Goal: Transaction & Acquisition: Book appointment/travel/reservation

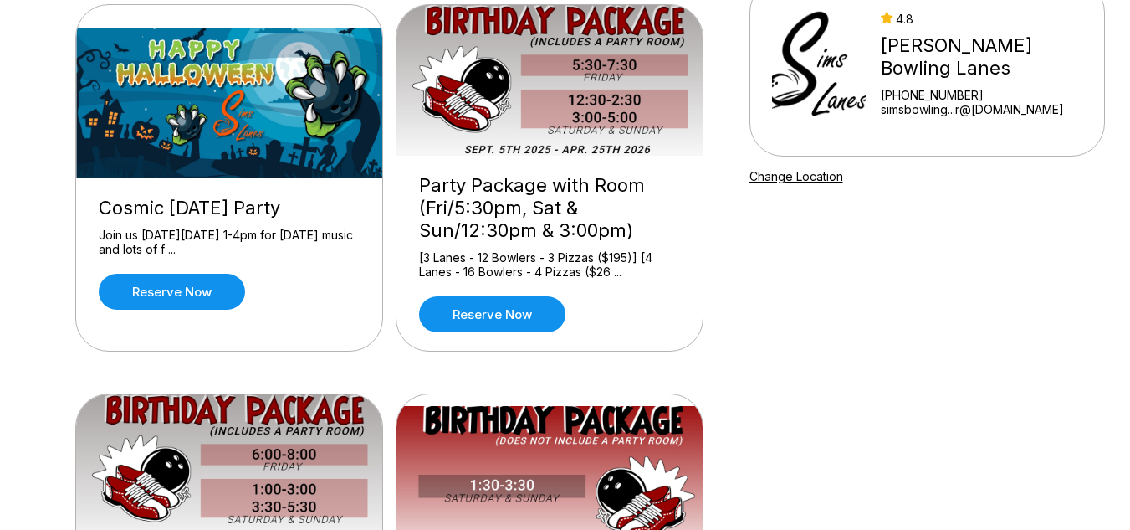
scroll to position [182, 0]
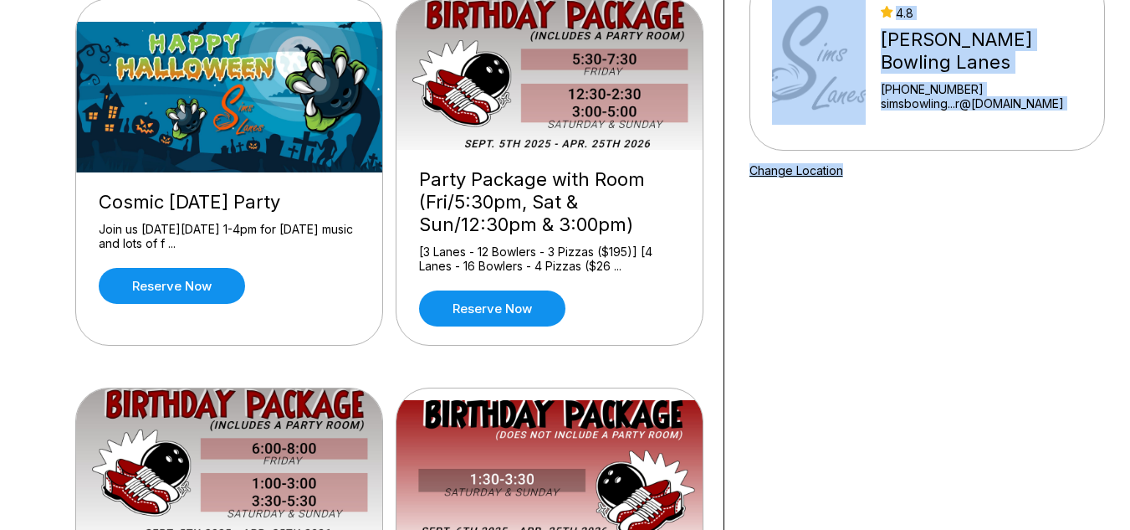
drag, startPoint x: 1125, startPoint y: 154, endPoint x: 1131, endPoint y: 216, distance: 62.3
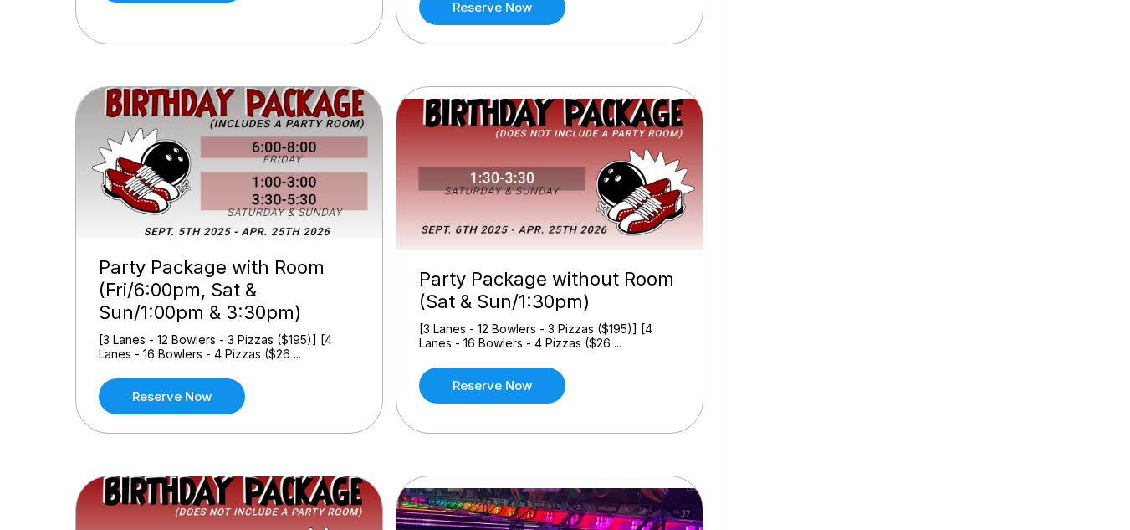
scroll to position [534, 0]
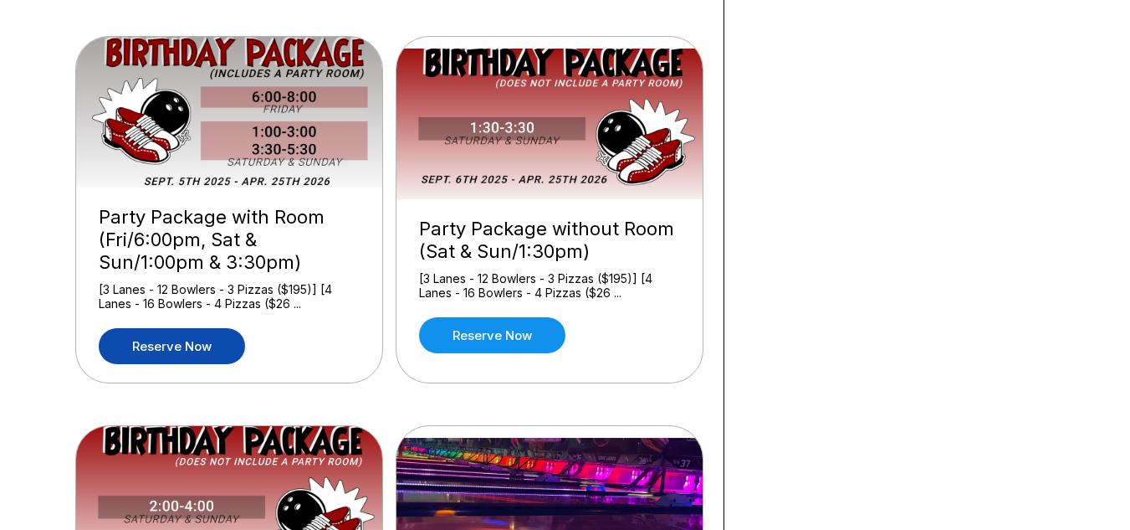
click at [161, 354] on link "Reserve now" at bounding box center [172, 346] width 146 height 36
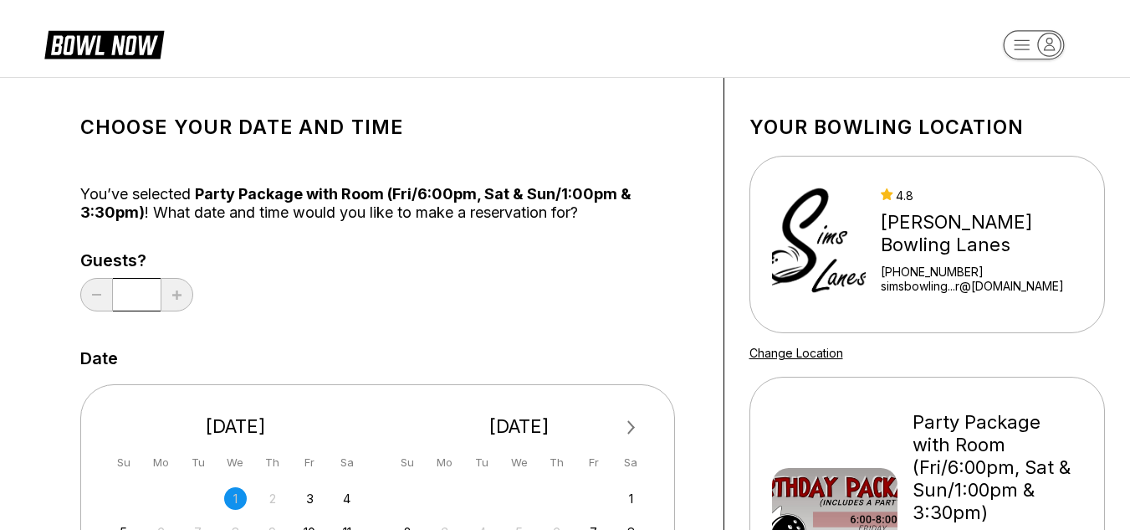
click at [146, 300] on input "*" at bounding box center [137, 294] width 48 height 33
click at [402, 207] on div "You’ve selected Party Package with Room (Fri/6:00pm, Sat & Sun/1:00pm & 3:30pm)…" at bounding box center [389, 203] width 618 height 37
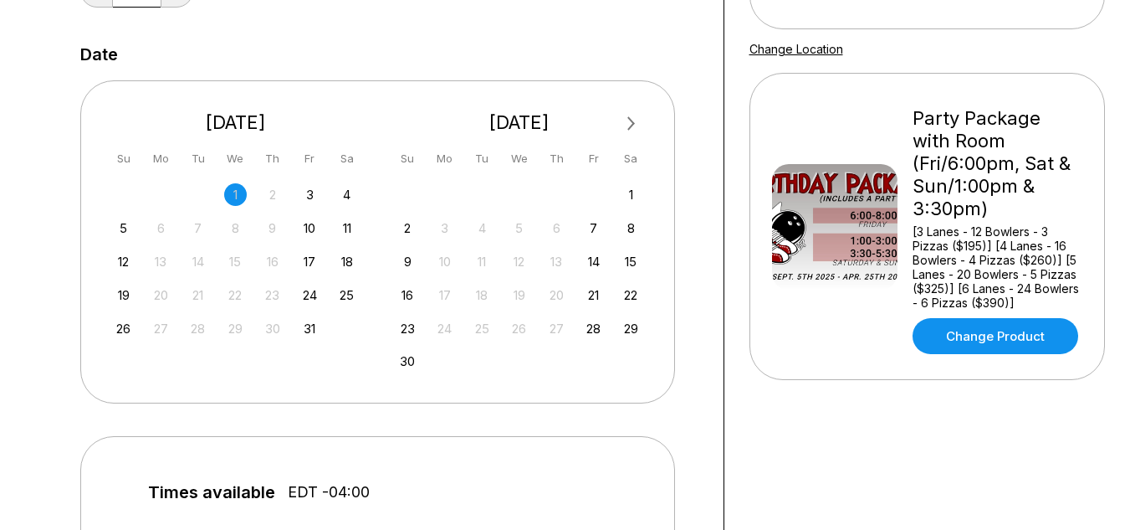
scroll to position [346, 0]
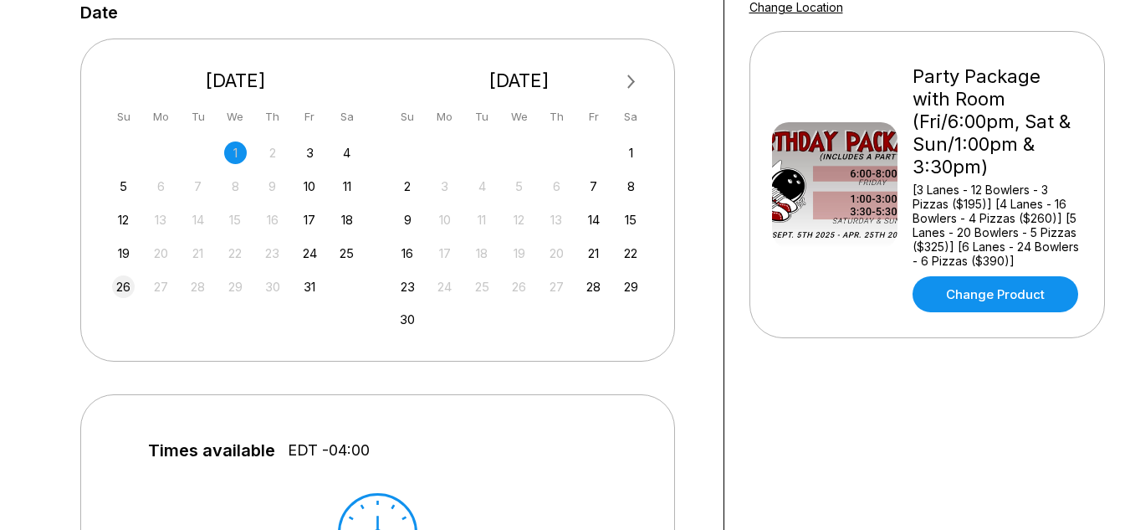
click at [123, 285] on div "26" at bounding box center [123, 286] width 23 height 23
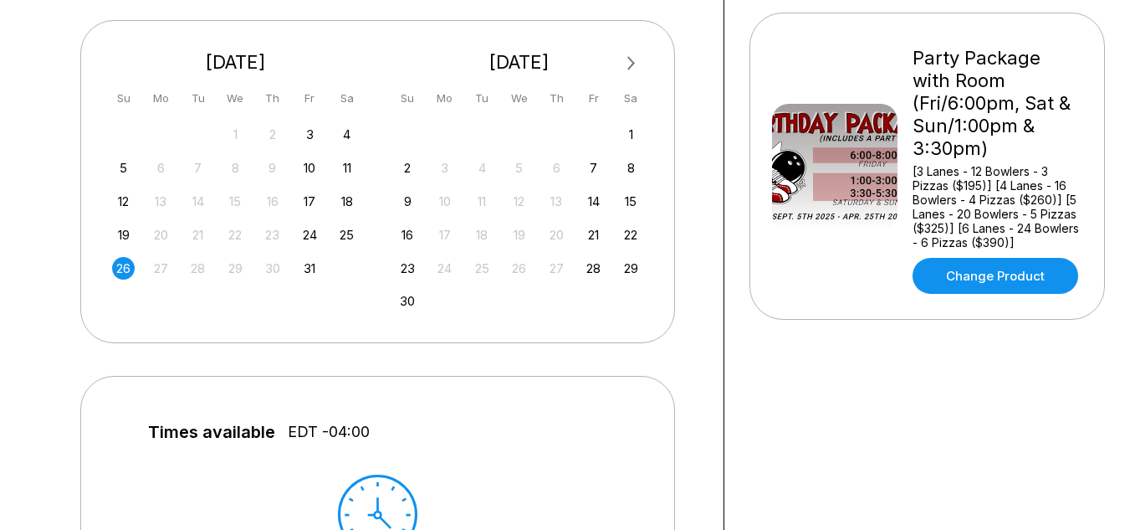
scroll to position [0, 0]
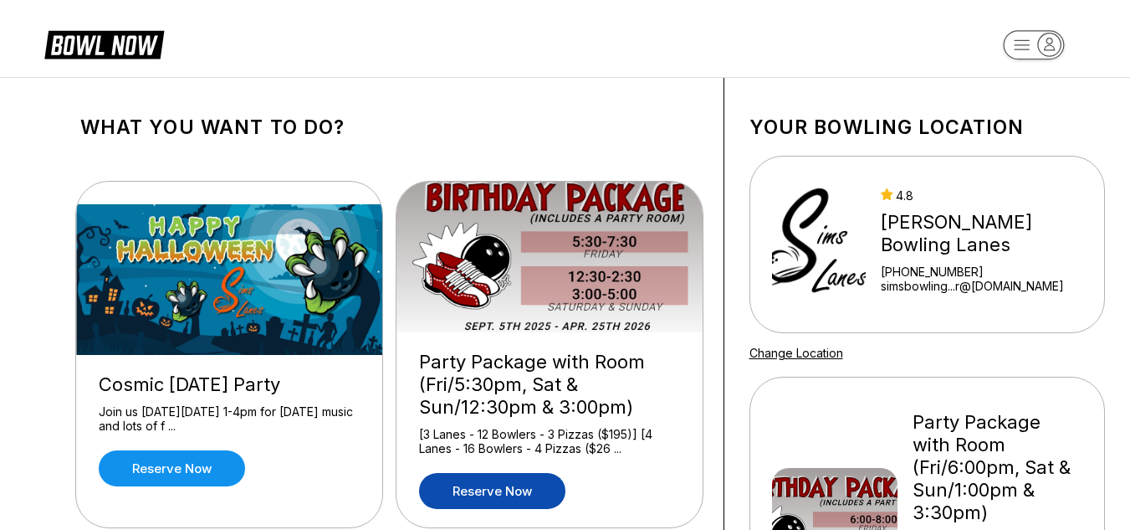
click at [499, 488] on link "Reserve now" at bounding box center [492, 491] width 146 height 36
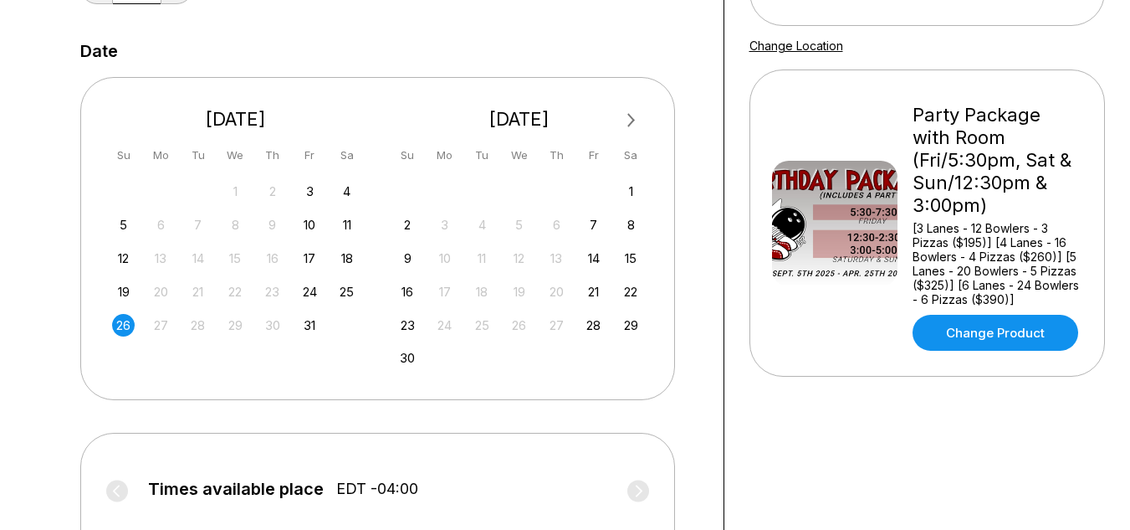
scroll to position [325, 0]
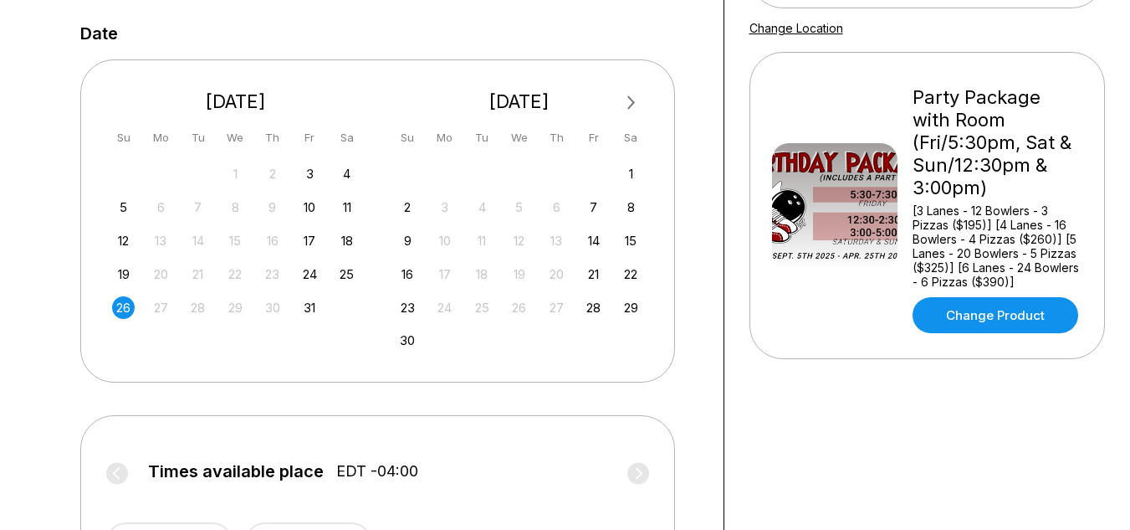
click at [126, 306] on div "26" at bounding box center [123, 307] width 23 height 23
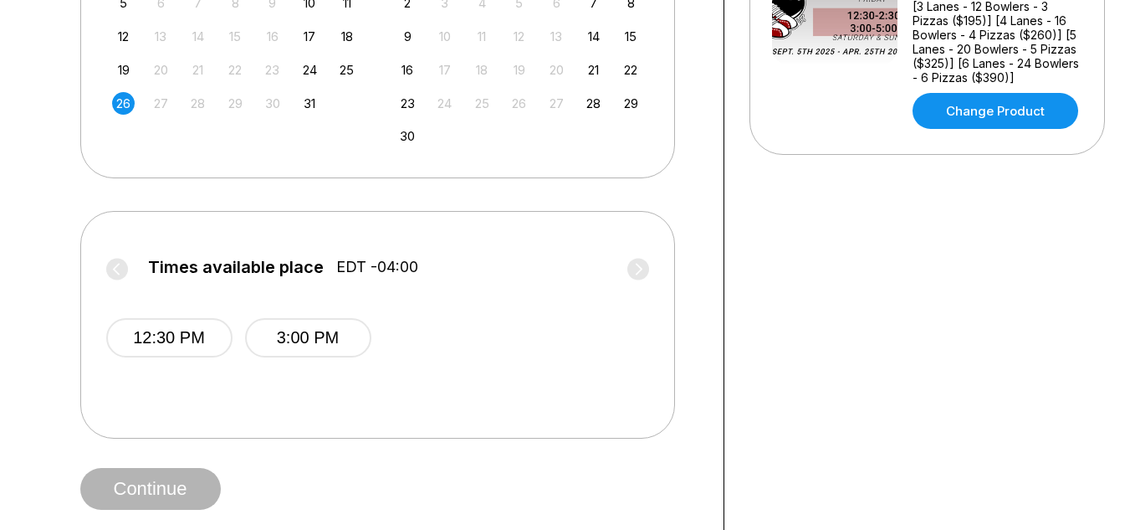
scroll to position [534, 0]
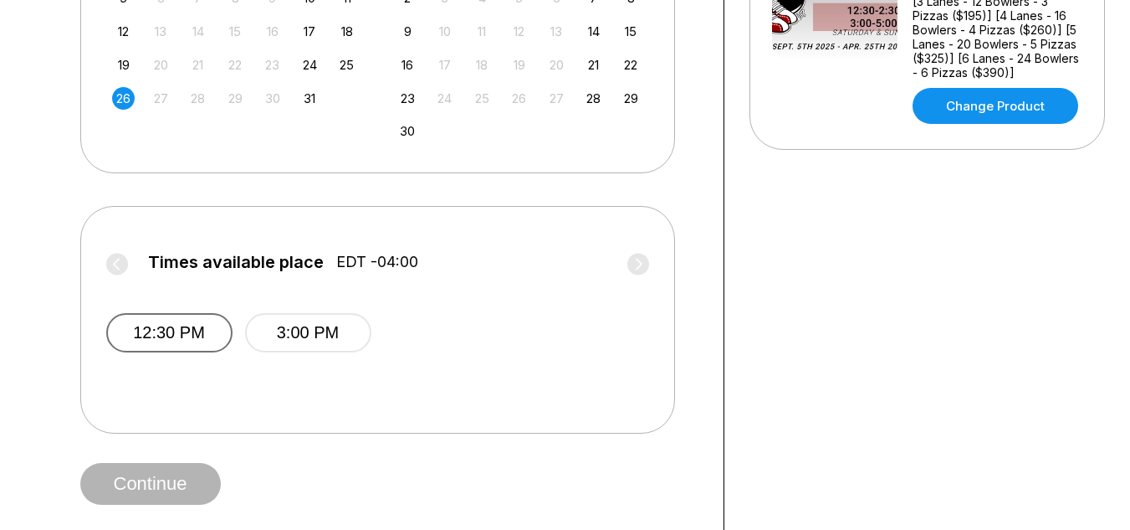
click at [179, 337] on button "12:30 PM" at bounding box center [169, 332] width 126 height 39
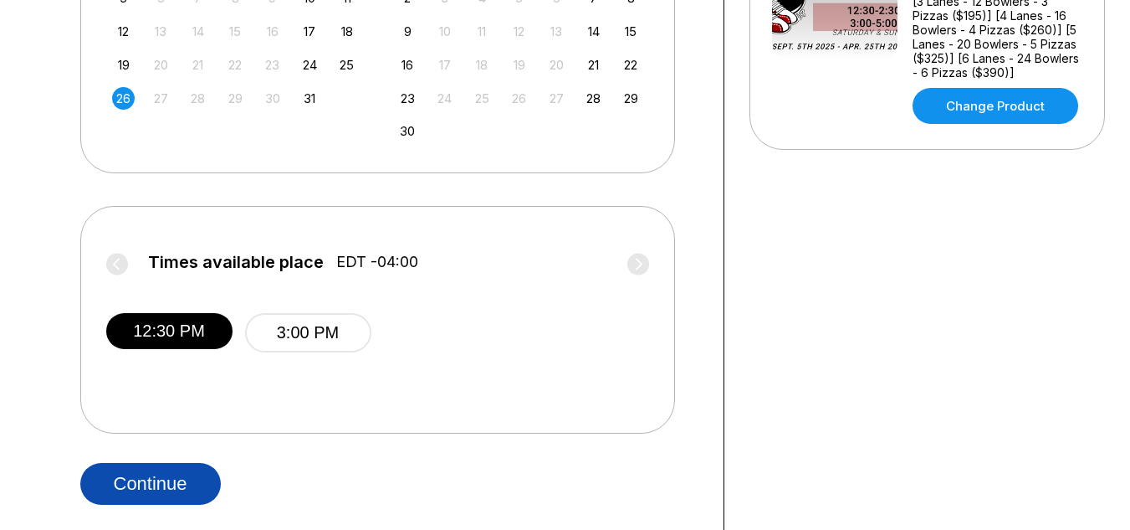
click at [163, 480] on button "Continue" at bounding box center [150, 484] width 141 height 42
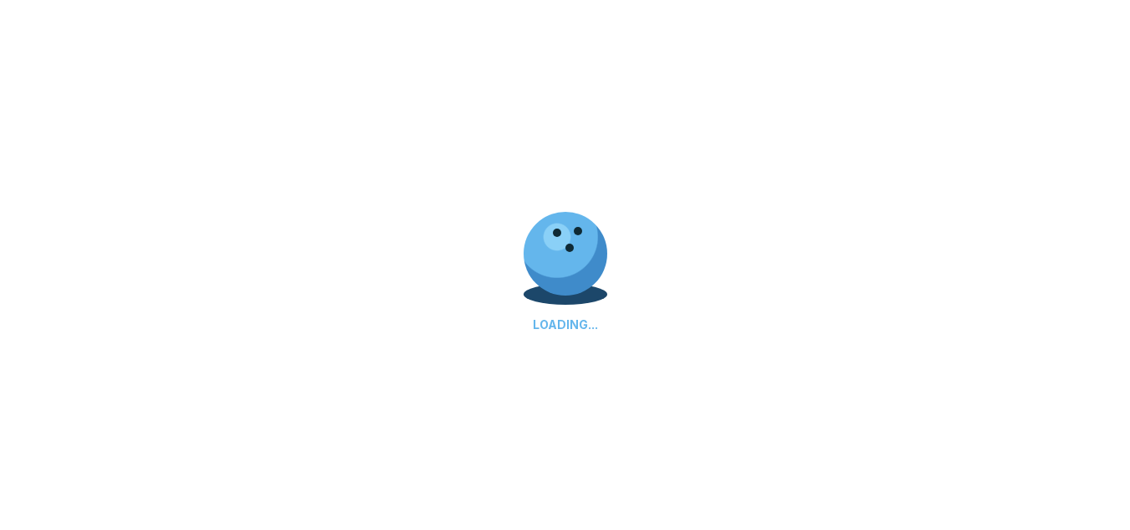
select select "**"
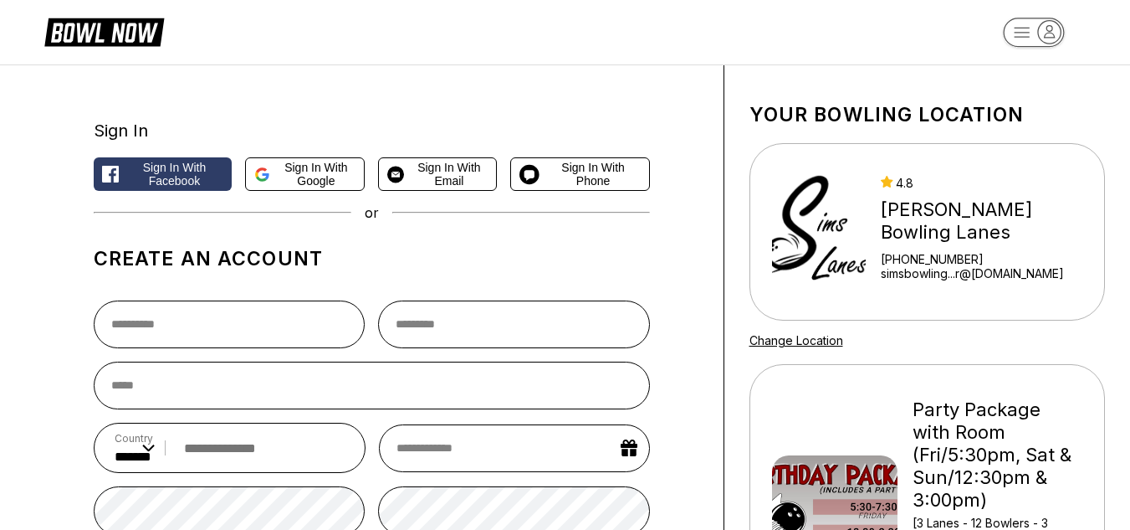
scroll to position [11, 0]
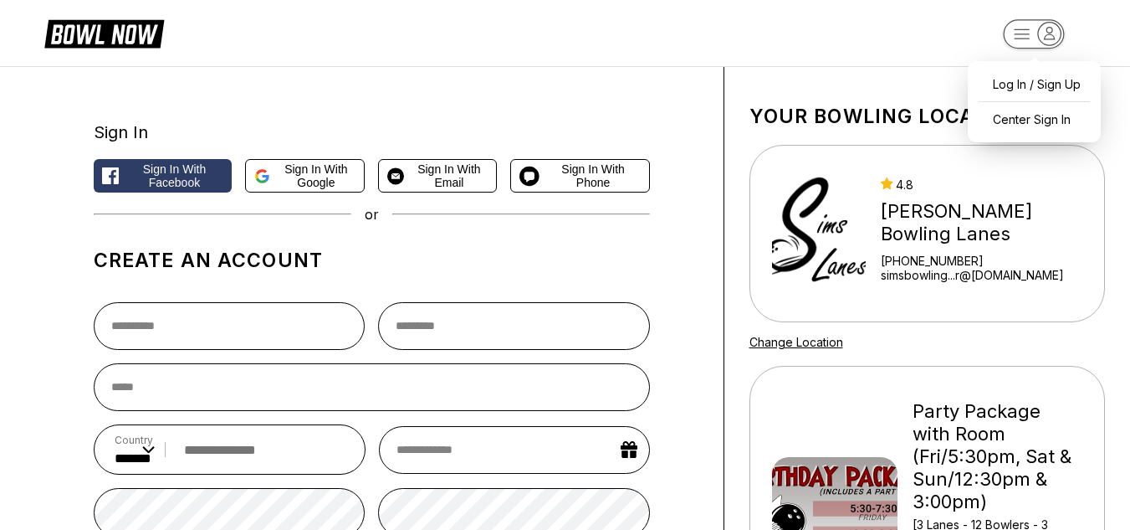
click at [1050, 32] on icon "button" at bounding box center [1049, 34] width 23 height 23
click at [1038, 78] on div "Log In / Sign Up" at bounding box center [1034, 83] width 116 height 29
select select "**"
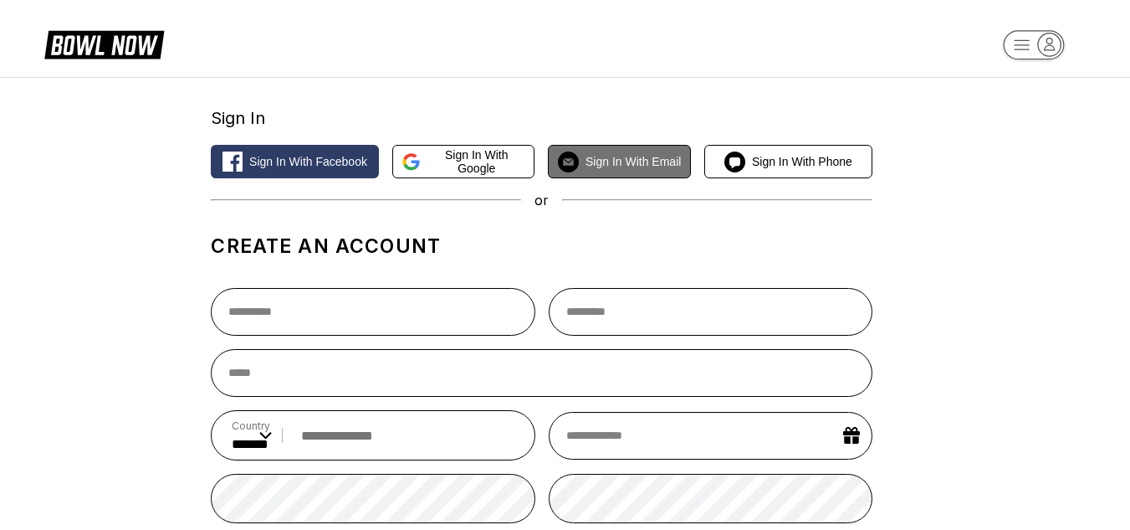
click at [648, 163] on span "Sign in with Email" at bounding box center [633, 161] width 95 height 13
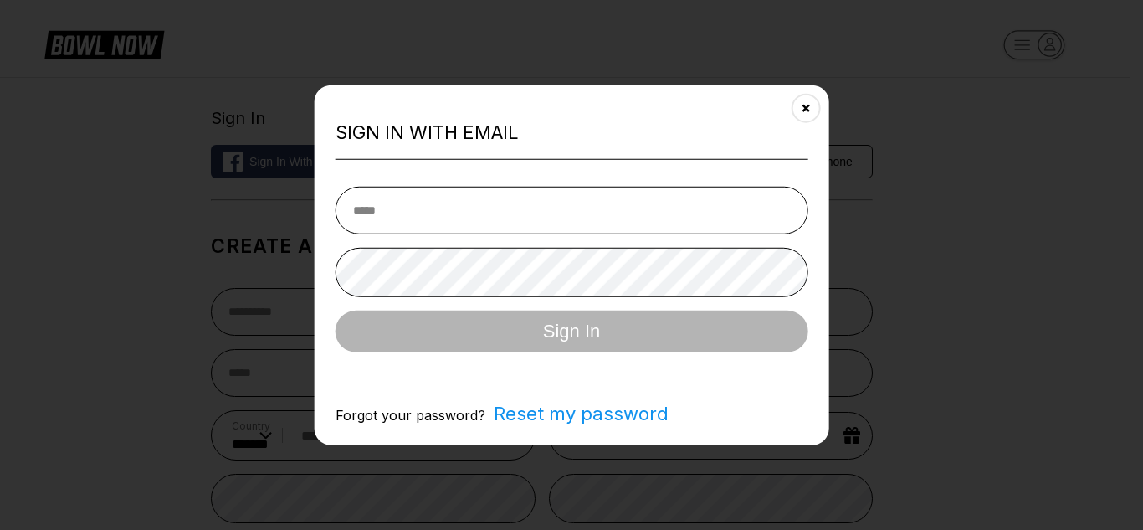
type input "**********"
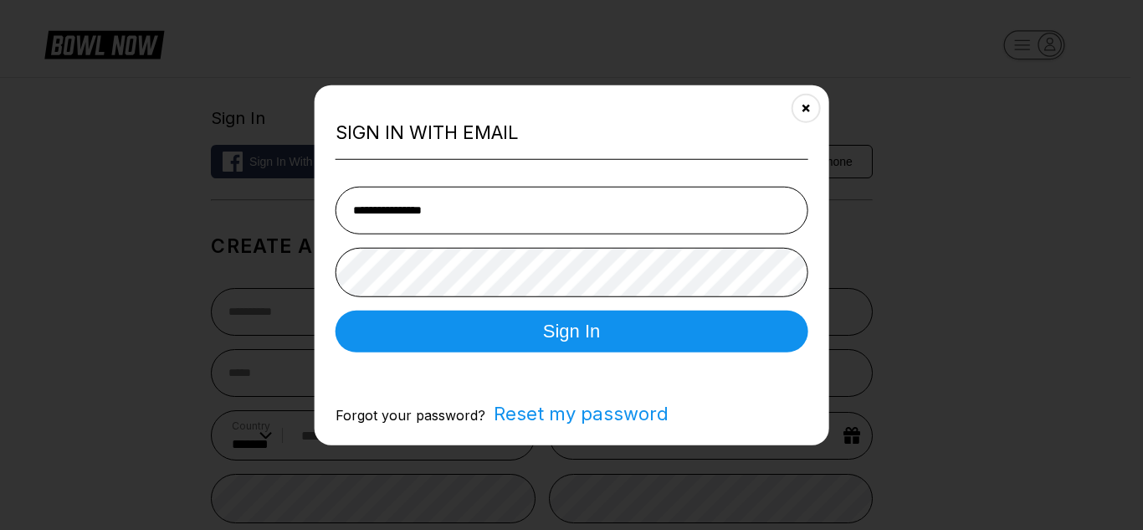
click at [481, 202] on input "**********" at bounding box center [572, 211] width 473 height 48
click at [481, 202] on input "******" at bounding box center [572, 211] width 473 height 48
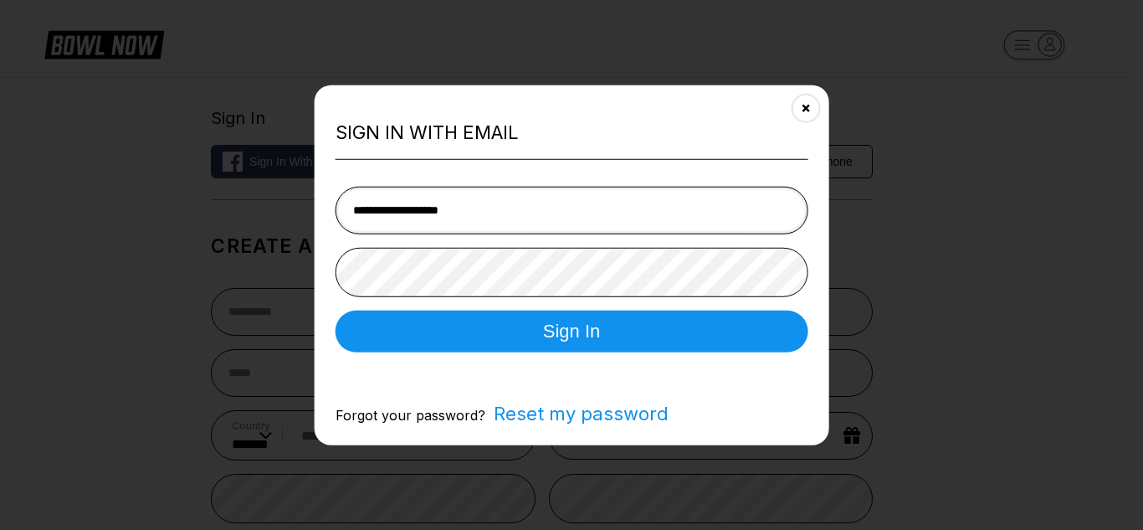
type input "**********"
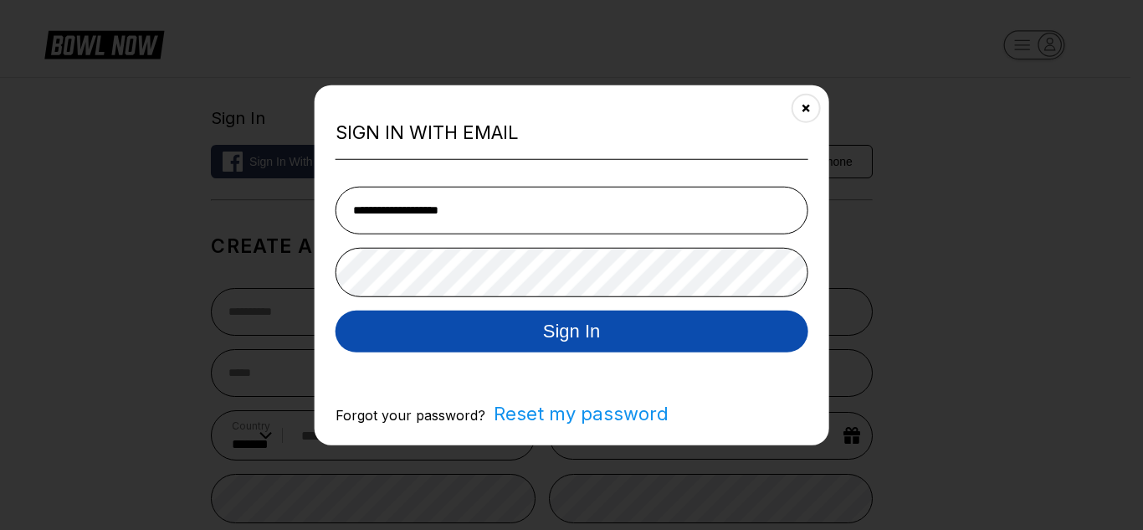
click at [684, 343] on button "Sign In" at bounding box center [572, 331] width 473 height 42
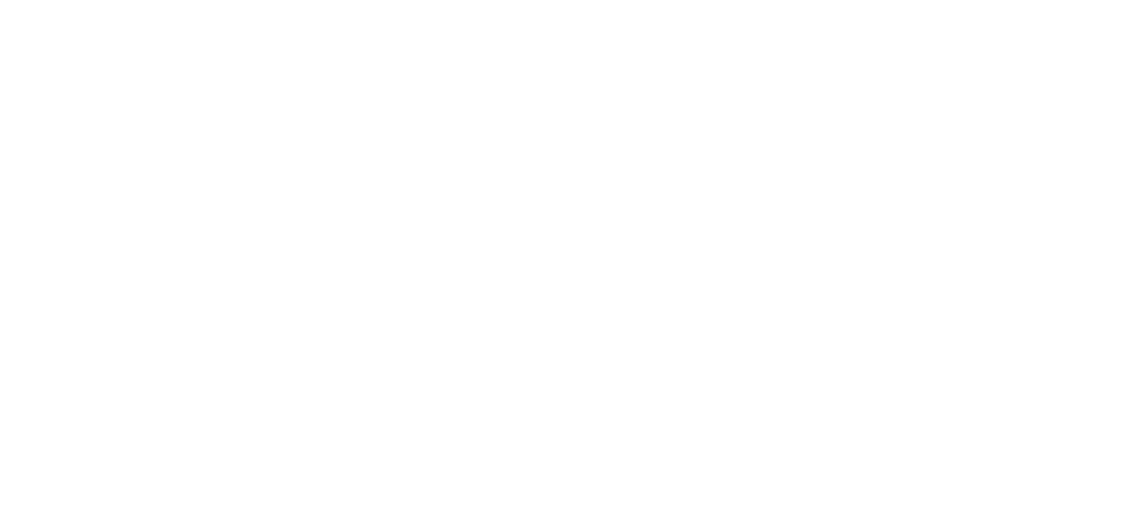
select select "**"
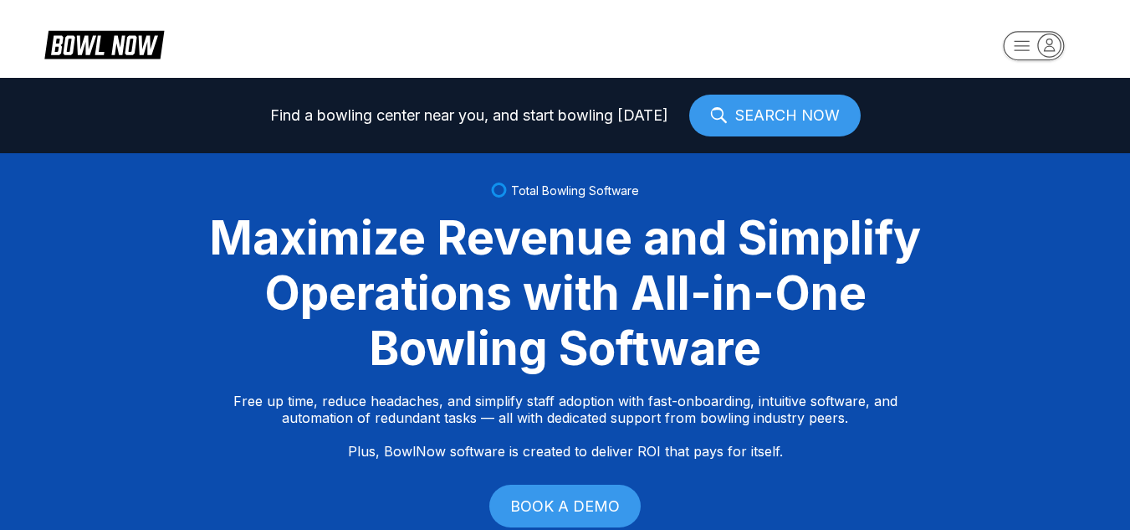
click at [1022, 49] on rect "button" at bounding box center [1033, 45] width 61 height 29
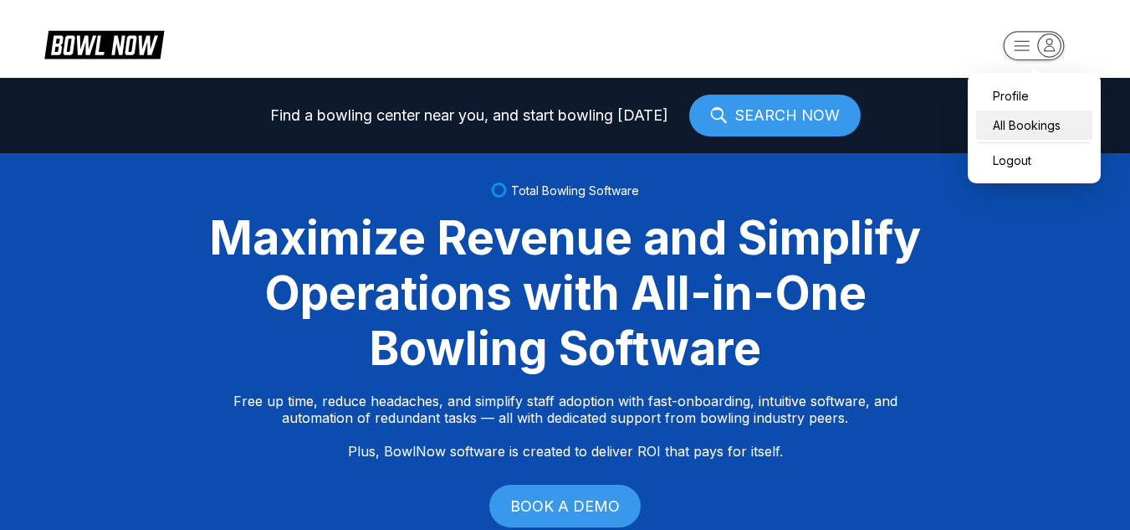
click at [1016, 128] on div "All Bookings" at bounding box center [1034, 124] width 116 height 29
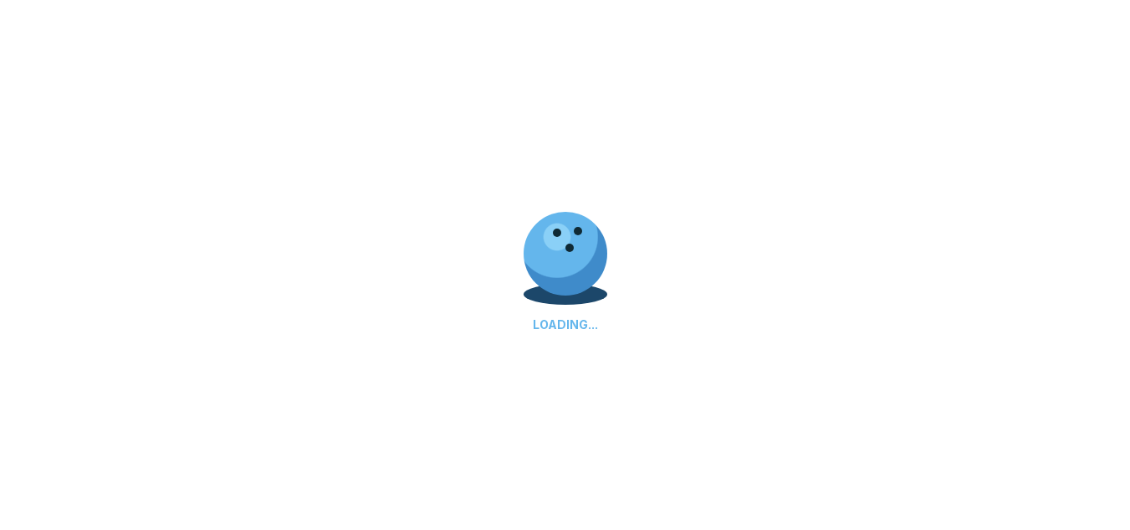
scroll to position [77, 0]
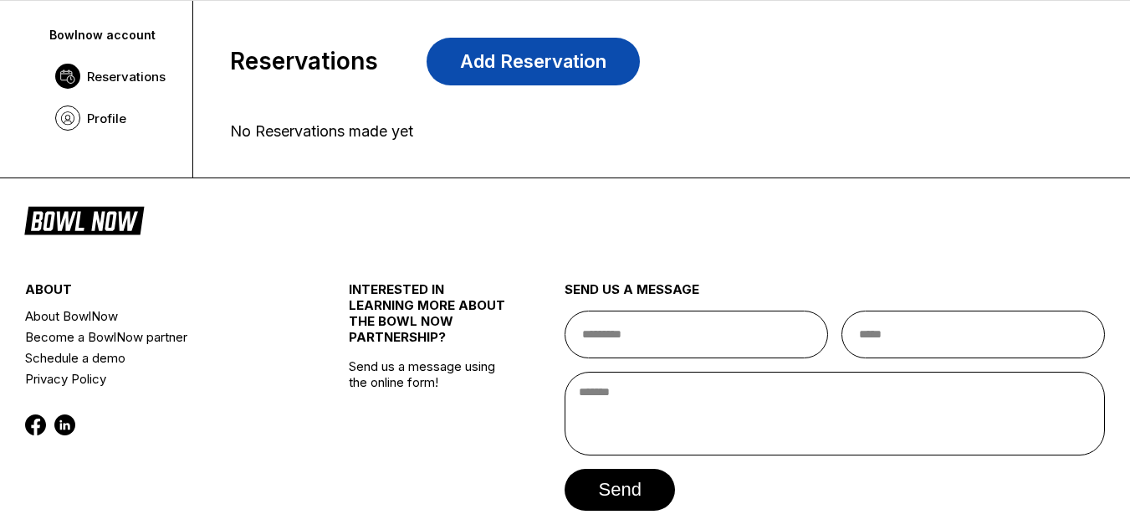
click at [494, 54] on link "Add Reservation" at bounding box center [533, 62] width 213 height 48
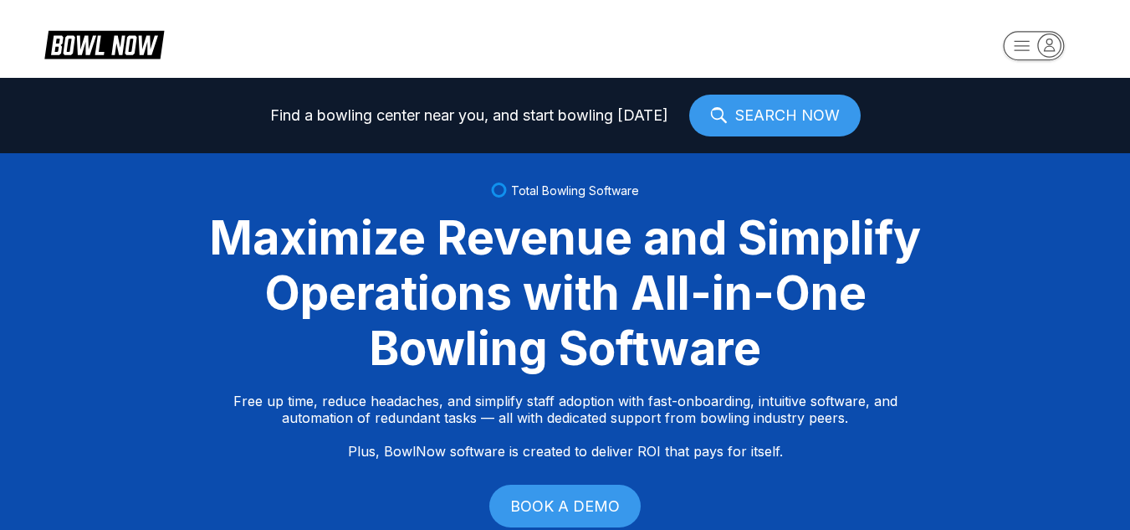
click at [81, 39] on icon at bounding box center [104, 44] width 120 height 32
click at [81, 43] on icon at bounding box center [104, 44] width 120 height 32
click at [1048, 48] on icon "button" at bounding box center [1049, 44] width 23 height 23
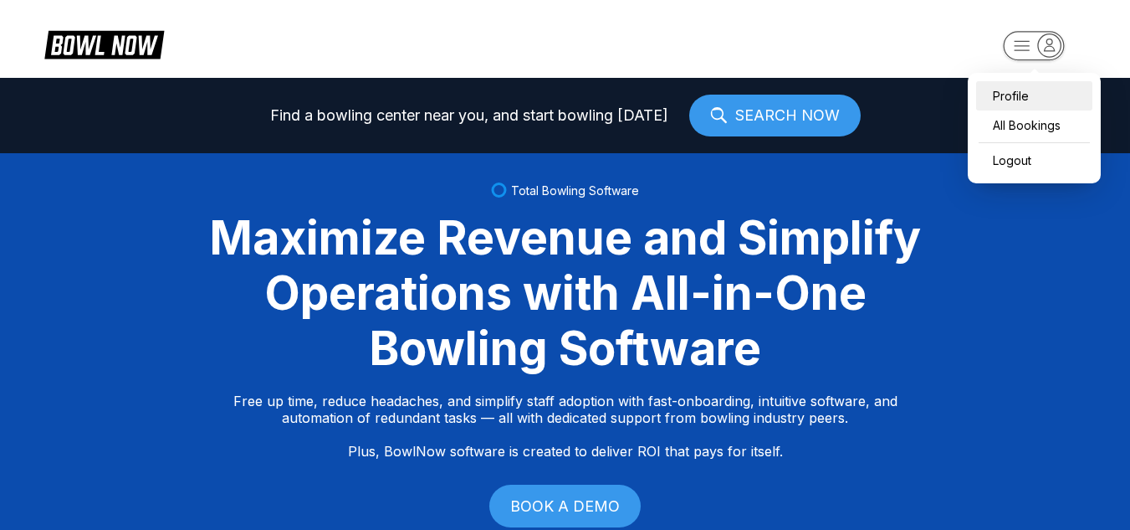
click at [1007, 95] on div "Profile" at bounding box center [1034, 95] width 116 height 29
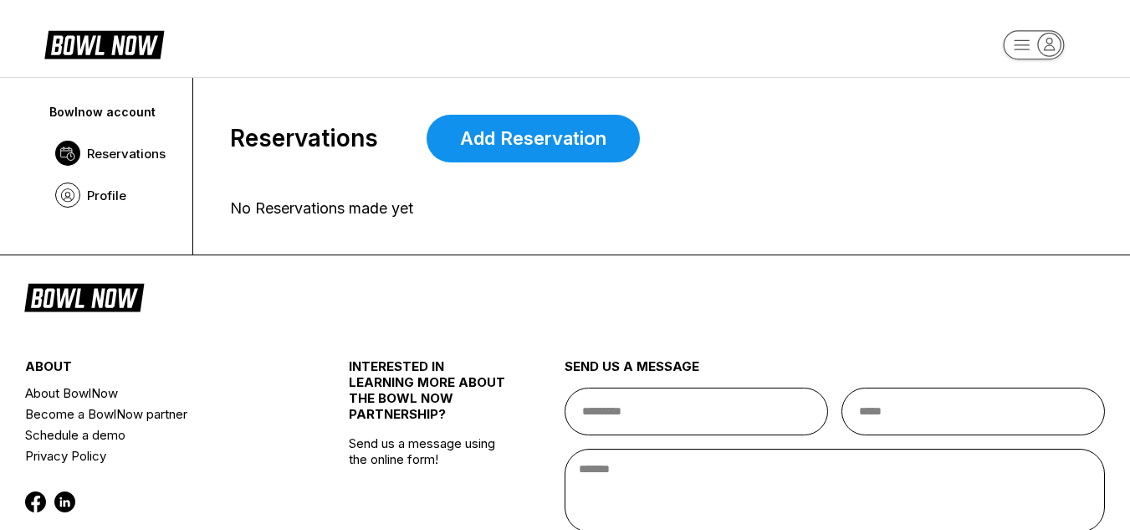
scroll to position [77, 0]
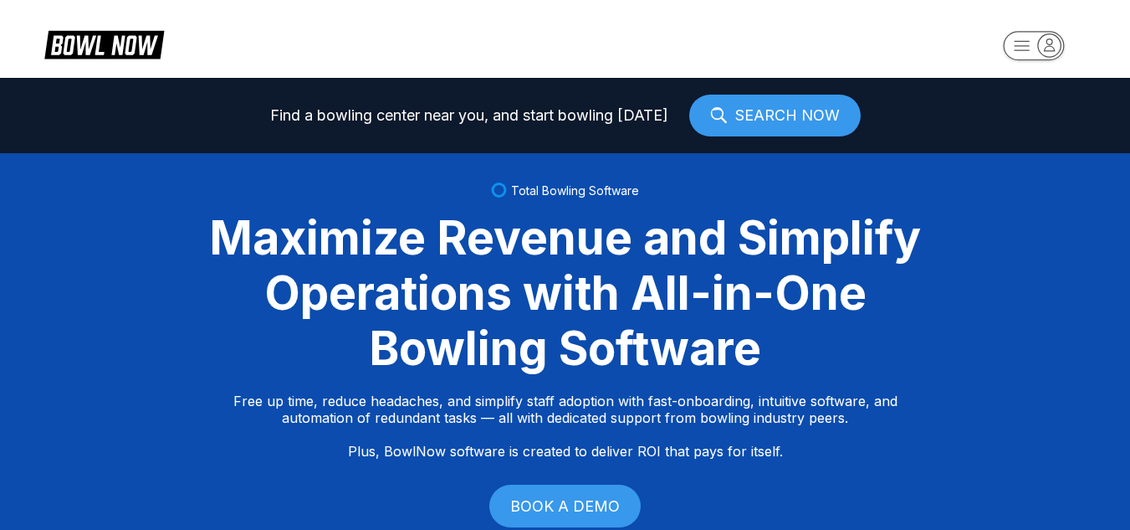
select select "**"
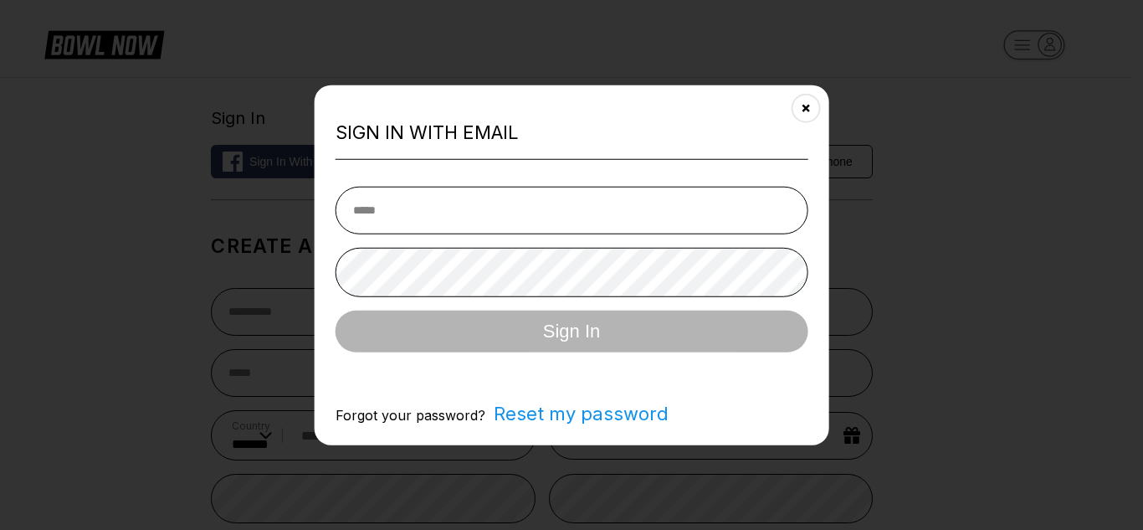
type input "**********"
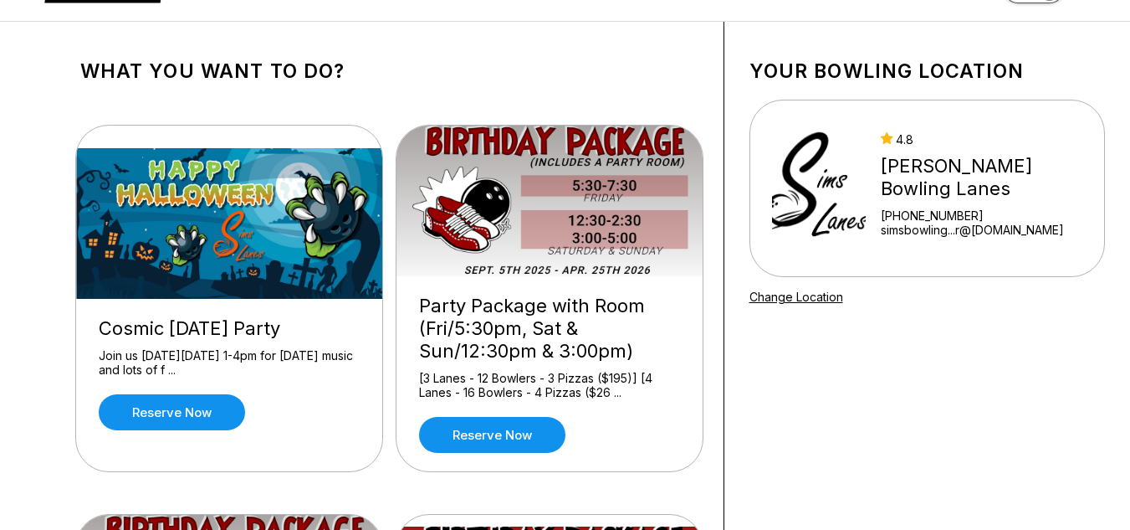
scroll to position [203, 0]
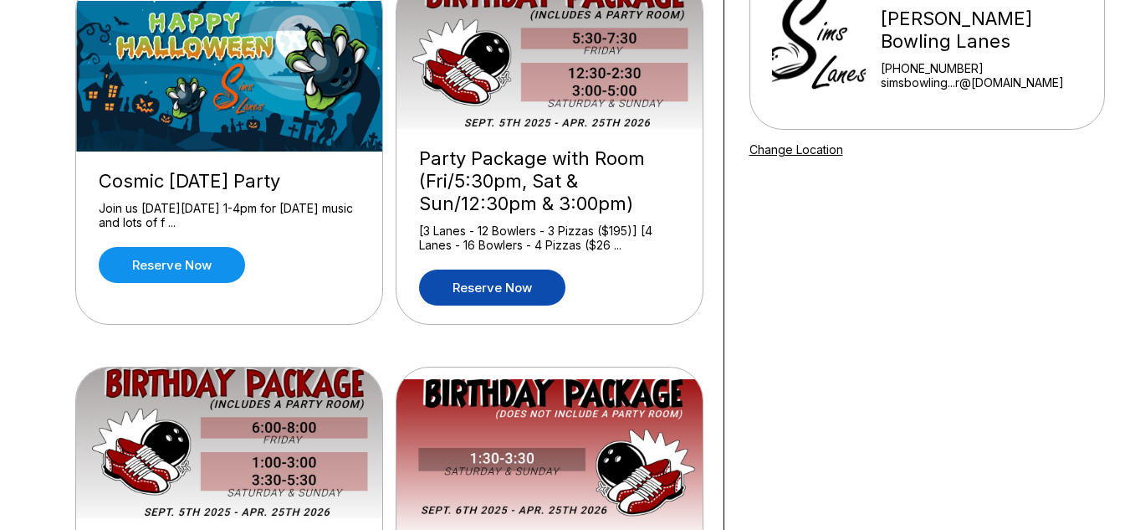
click at [534, 289] on link "Reserve now" at bounding box center [492, 287] width 146 height 36
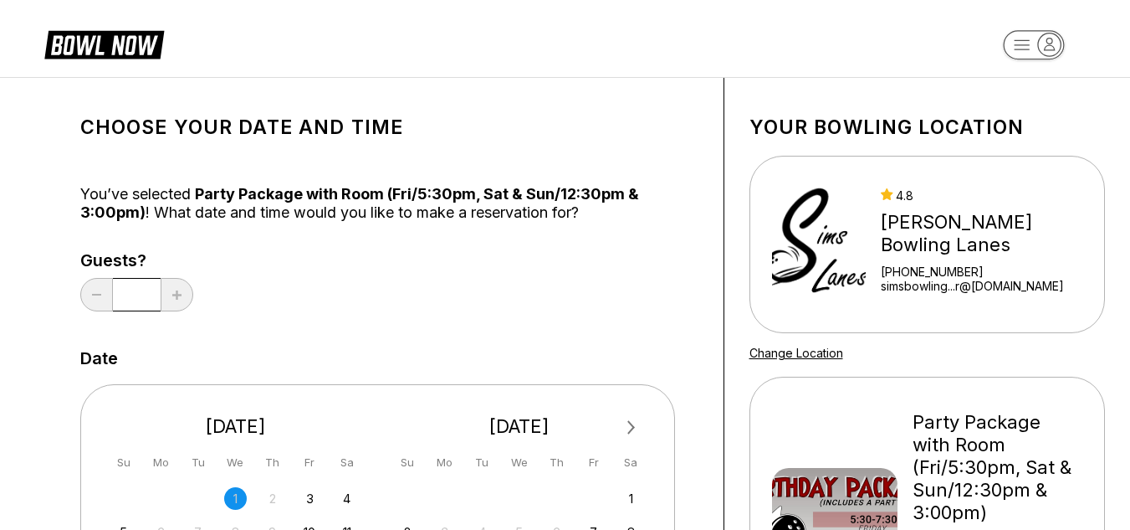
click at [142, 297] on input "*" at bounding box center [137, 294] width 48 height 33
drag, startPoint x: 142, startPoint y: 297, endPoint x: 131, endPoint y: 295, distance: 11.2
click at [131, 295] on input "*" at bounding box center [137, 294] width 48 height 33
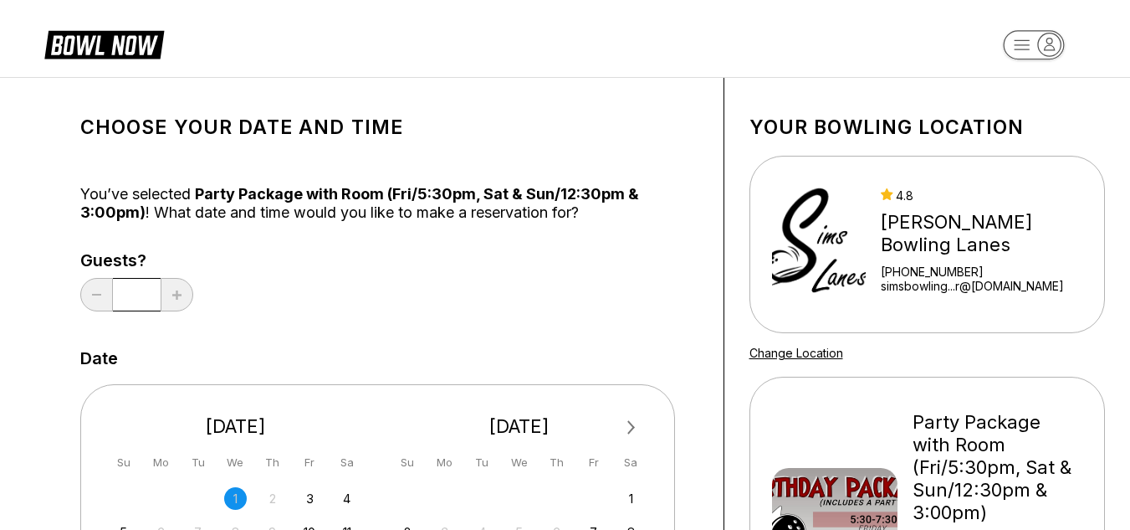
drag, startPoint x: 131, startPoint y: 295, endPoint x: 378, endPoint y: 247, distance: 251.4
click at [147, 298] on input "*" at bounding box center [137, 294] width 48 height 33
click at [455, 279] on div "Guests? *" at bounding box center [389, 285] width 618 height 69
click at [284, 297] on div "Guests? *" at bounding box center [389, 285] width 618 height 69
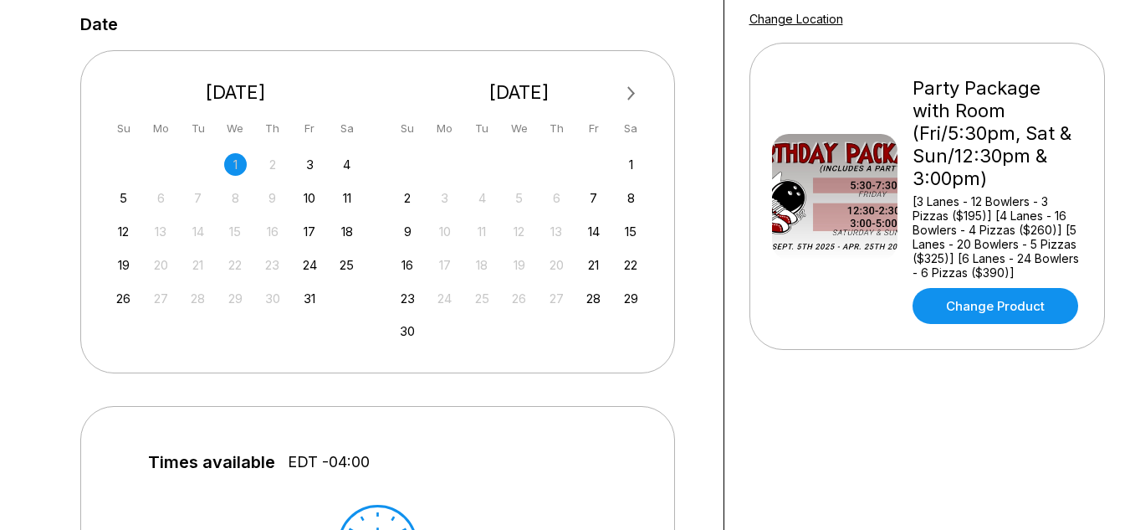
scroll to position [335, 0]
click at [122, 300] on div "26" at bounding box center [123, 297] width 23 height 23
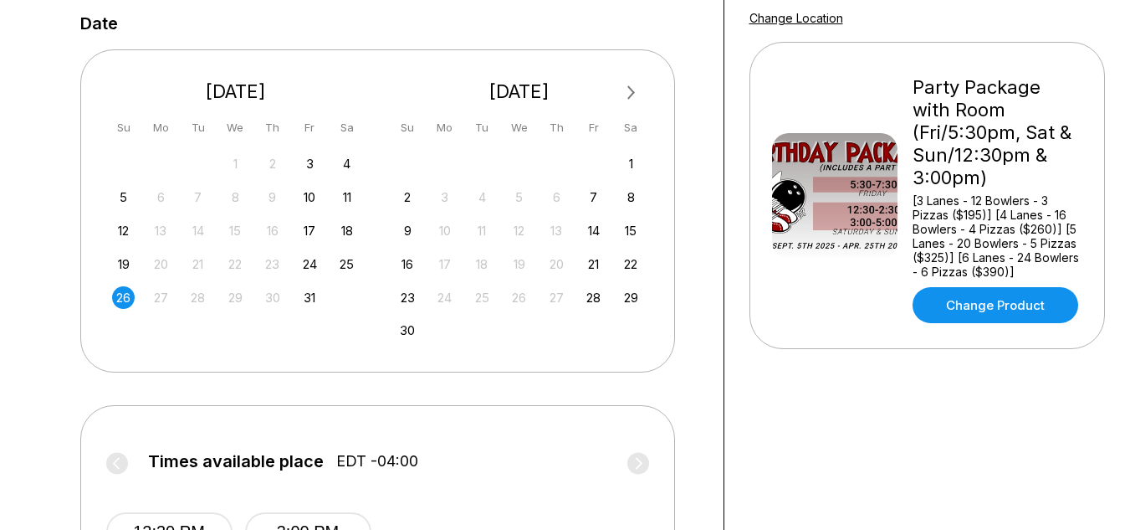
click at [122, 300] on div "26" at bounding box center [123, 297] width 23 height 23
click at [843, 464] on div "Your bowling location 4.8 Sims Bowling Lanes +17248439601 simsbowling...r@gmail…" at bounding box center [928, 236] width 406 height 986
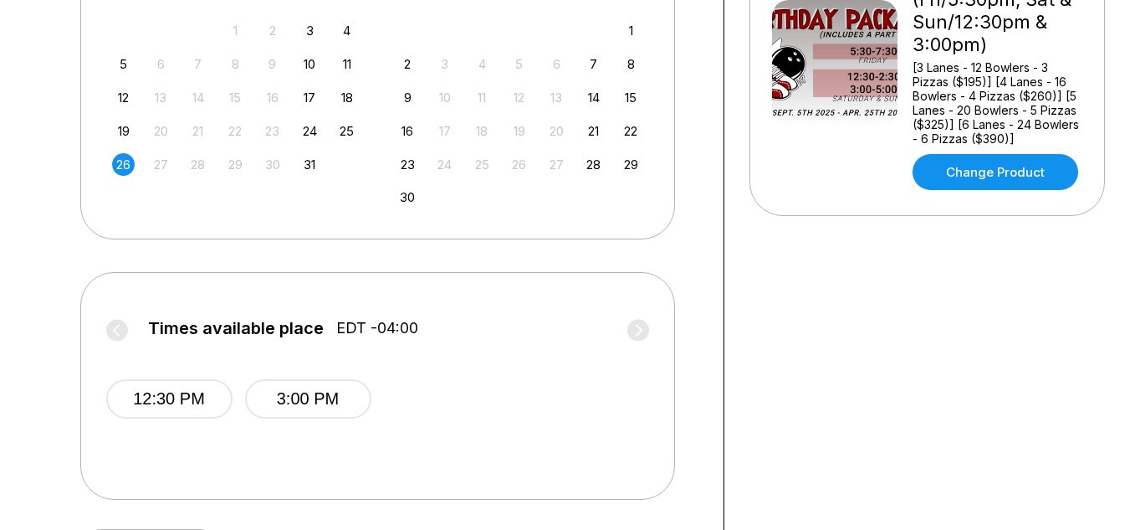
scroll to position [469, 0]
click at [176, 402] on button "12:30 PM" at bounding box center [169, 397] width 126 height 39
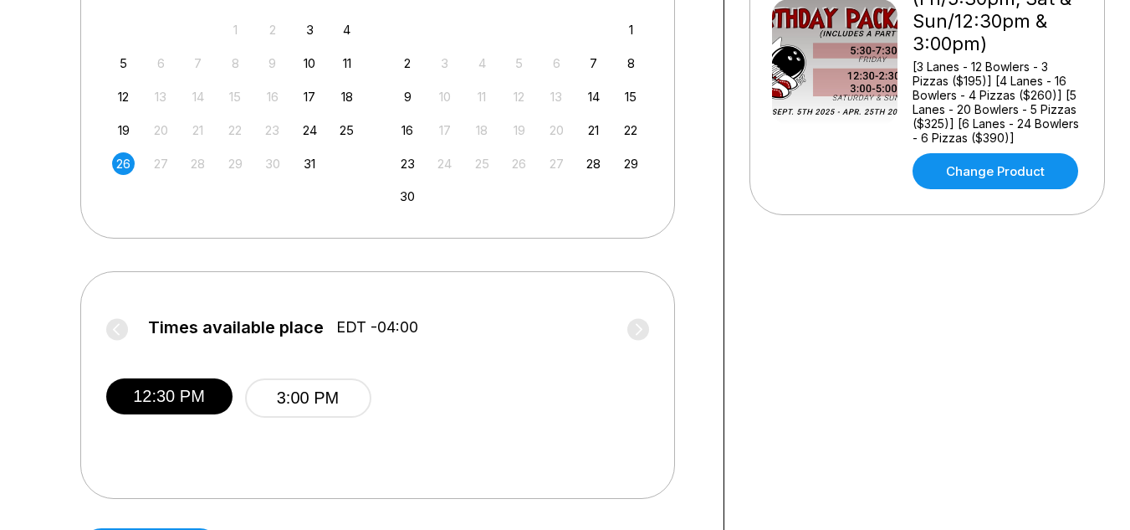
click at [38, 438] on div "Choose your Date and time You’ve selected Party Package with Room (Fri/5:30pm, …" at bounding box center [566, 102] width 1088 height 986
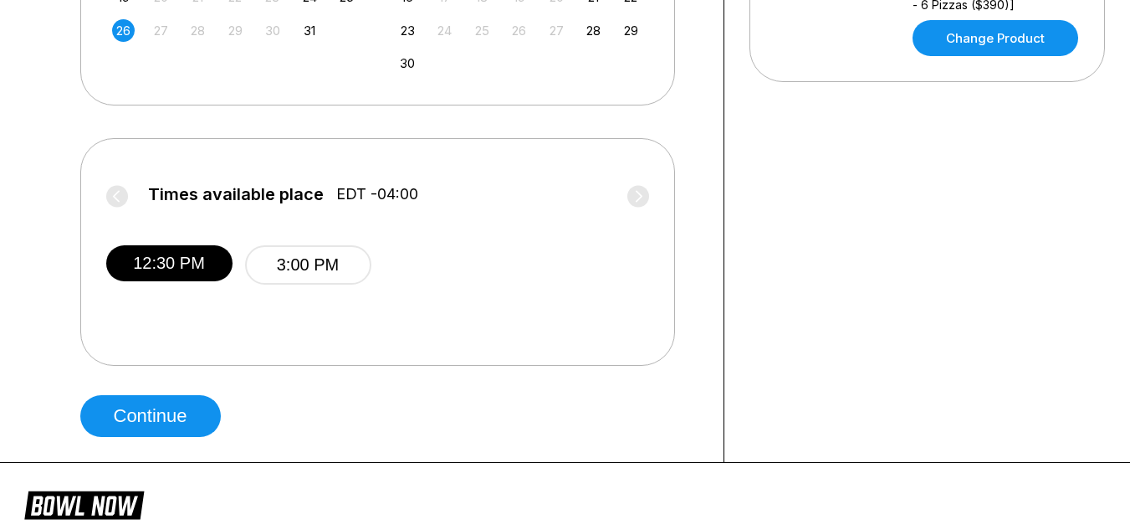
scroll to position [602, 0]
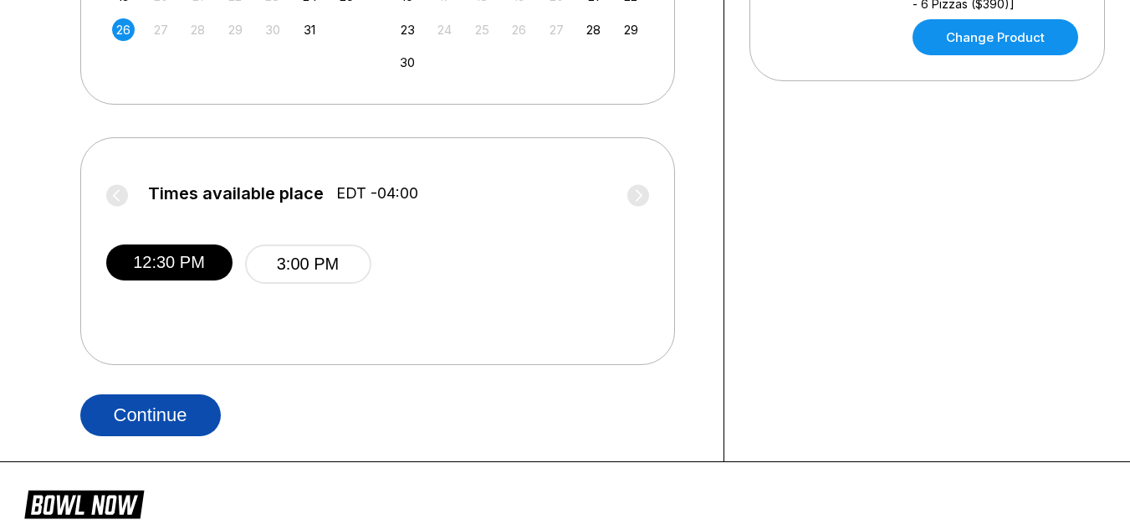
click at [181, 412] on button "Continue" at bounding box center [150, 415] width 141 height 42
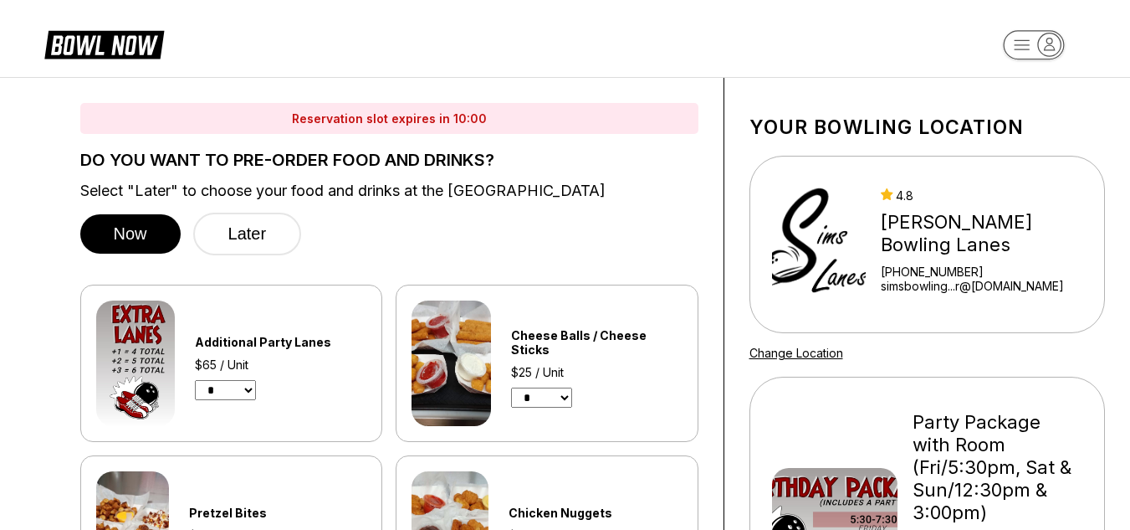
click at [251, 389] on select "* * * *" at bounding box center [225, 390] width 61 height 20
select select "*"
click at [195, 380] on select "* * * *" at bounding box center [225, 390] width 61 height 20
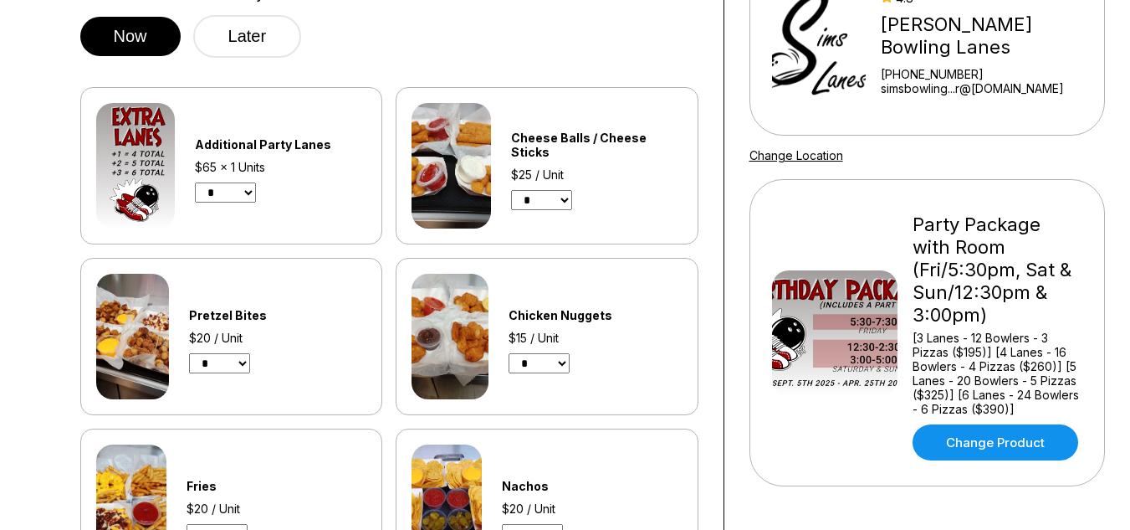
scroll to position [201, 0]
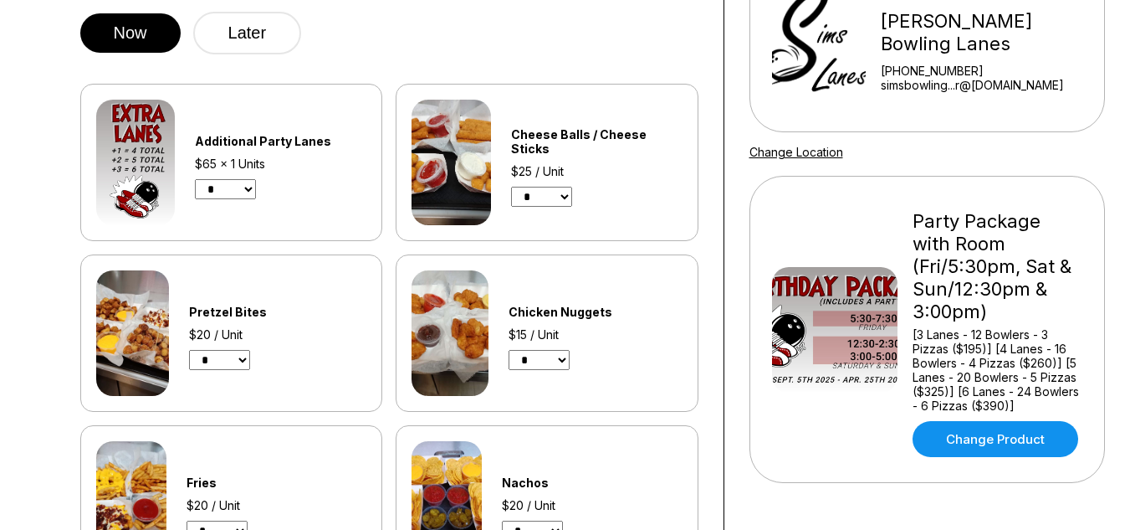
click at [246, 362] on select "* * * *" at bounding box center [219, 360] width 61 height 20
select select "*"
click at [189, 350] on select "* * * *" at bounding box center [219, 360] width 61 height 20
click at [561, 359] on select "* * * *" at bounding box center [539, 360] width 61 height 20
select select "*"
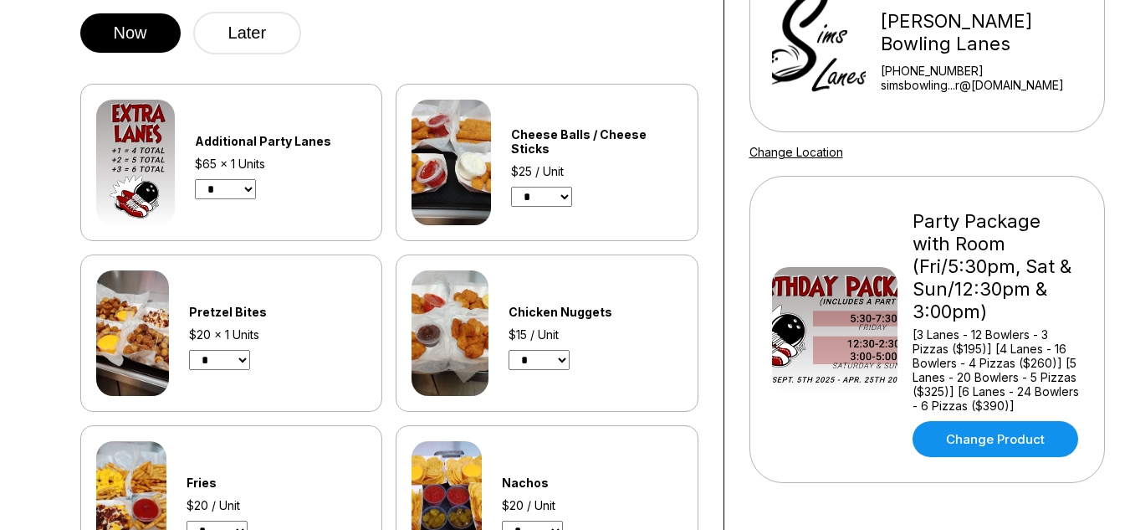
click at [509, 350] on select "* * * *" at bounding box center [539, 360] width 61 height 20
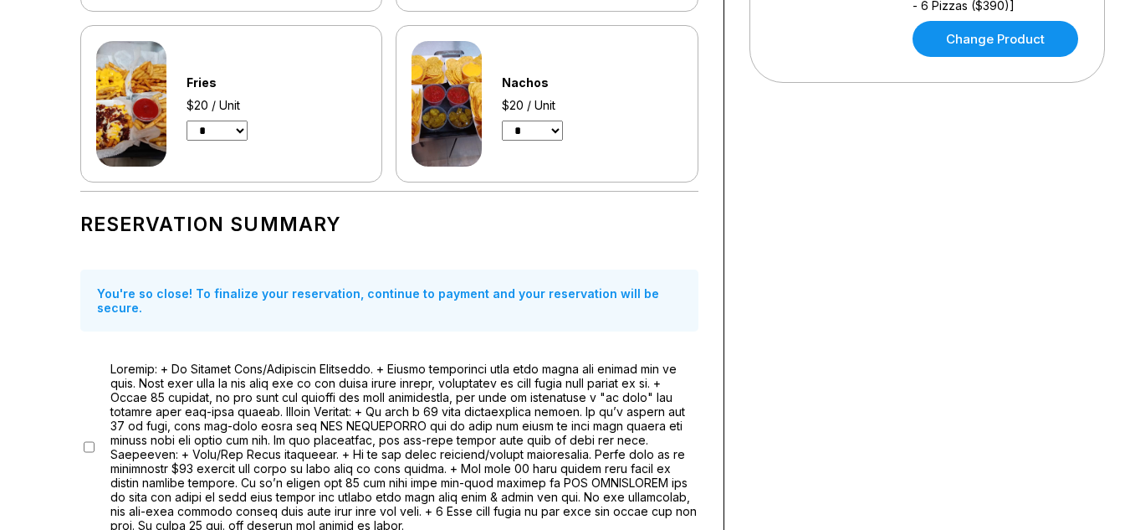
scroll to position [602, 0]
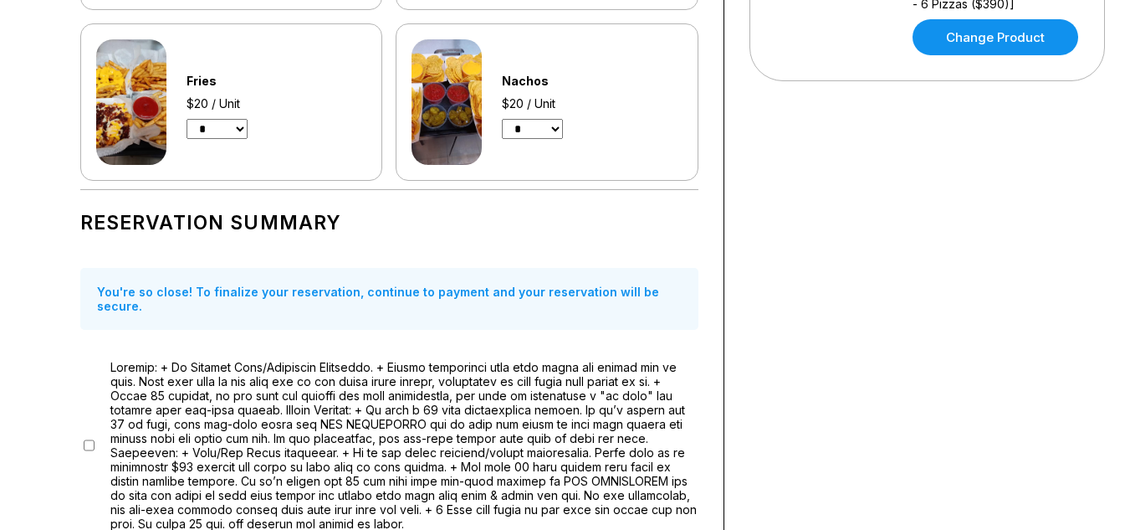
click at [24, 431] on div "Reservation slot expires in 09:30 DO YOU WANT TO PRE-ORDER FOOD AND DRINKS? Sel…" at bounding box center [566, 390] width 1088 height 1831
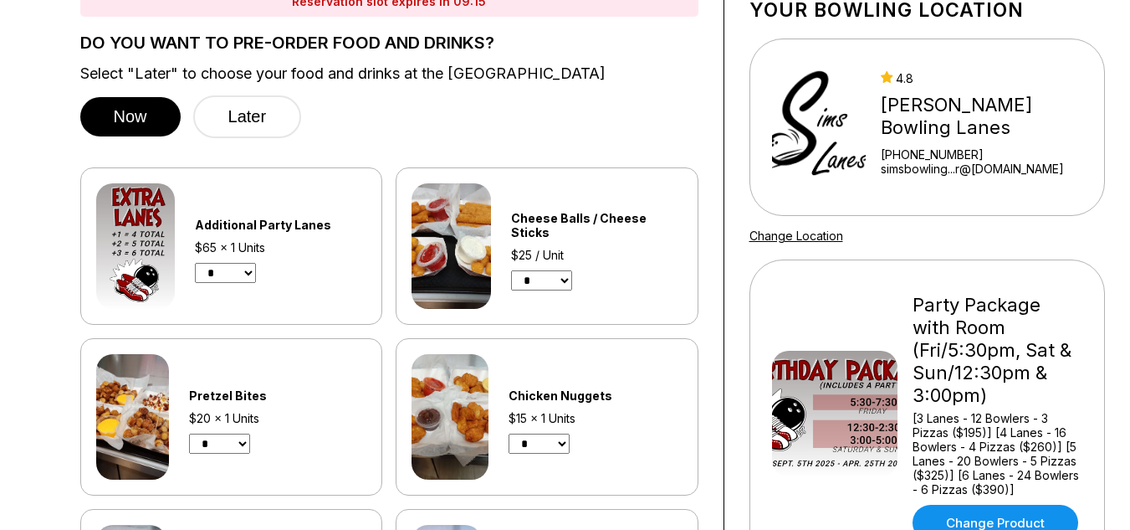
scroll to position [0, 0]
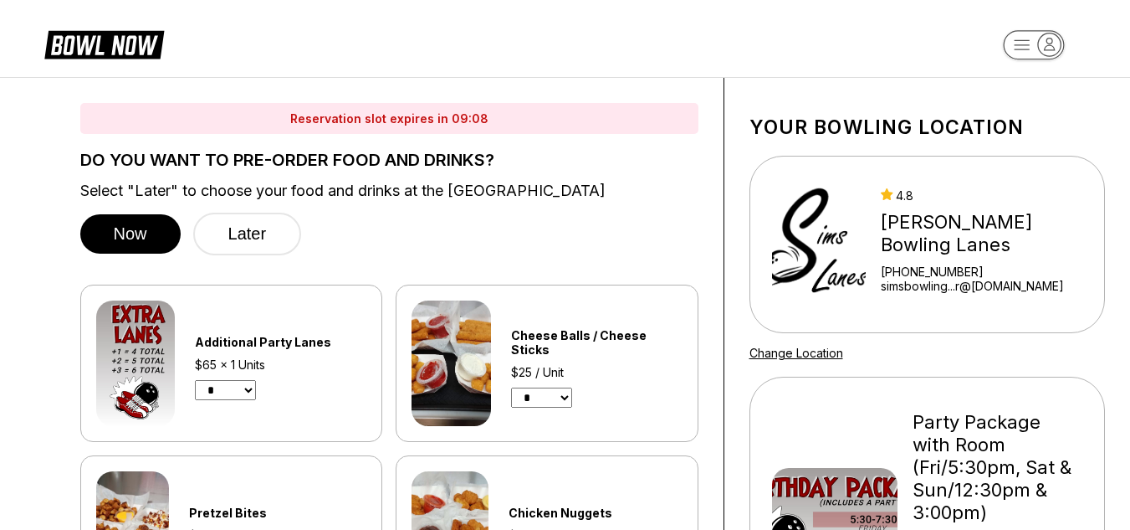
click at [487, 255] on div "DO YOU WANT TO PRE-ORDER FOOD AND DRINKS? Select "Later" to choose your food an…" at bounding box center [389, 467] width 618 height 633
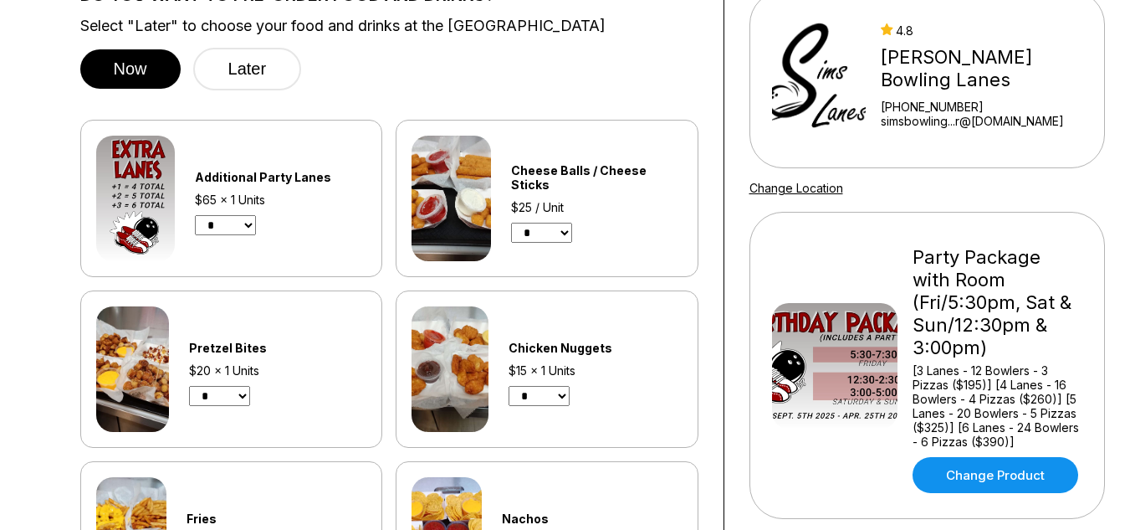
scroll to position [167, 0]
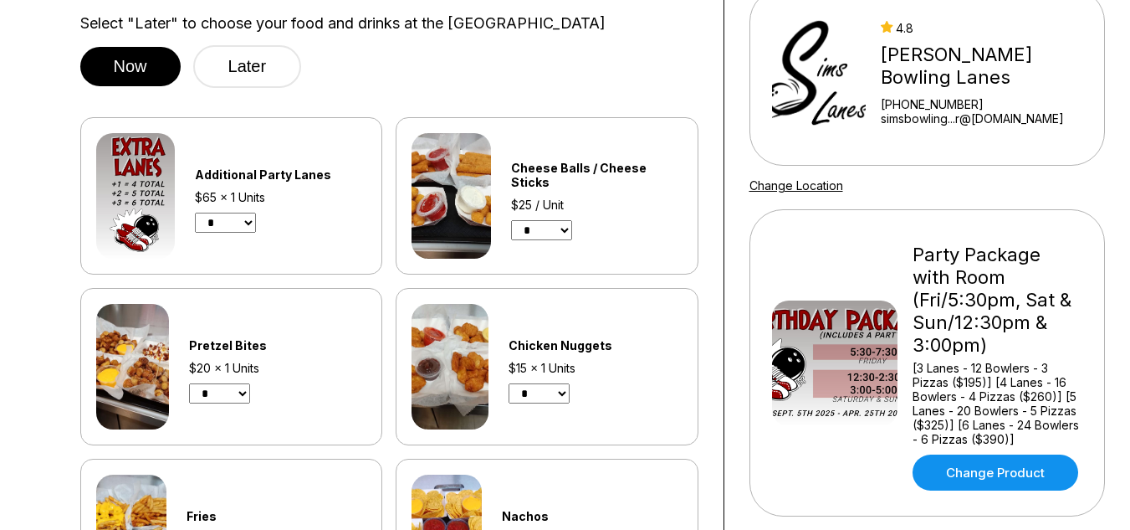
click at [248, 231] on select "* * * *" at bounding box center [225, 223] width 61 height 20
select select "*"
click at [195, 213] on select "* * * *" at bounding box center [225, 223] width 61 height 20
drag, startPoint x: 585, startPoint y: 91, endPoint x: 499, endPoint y: 88, distance: 86.2
click at [499, 88] on div "DO YOU WANT TO PRE-ORDER FOOD AND DRINKS? Select "Later" to choose your food an…" at bounding box center [389, 299] width 618 height 633
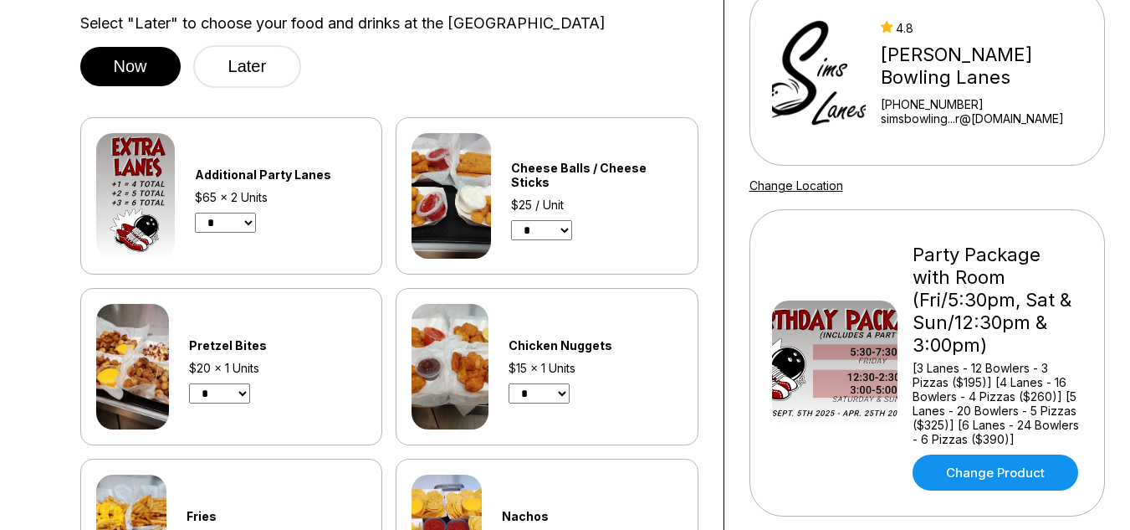
click at [1084, 386] on div "Party Package with Room (Fri/5:30pm, Sat & Sun/12:30pm & 3:00pm) [3 Lanes - 12 …" at bounding box center [928, 362] width 356 height 307
click at [992, 454] on link "Change Product" at bounding box center [996, 472] width 166 height 36
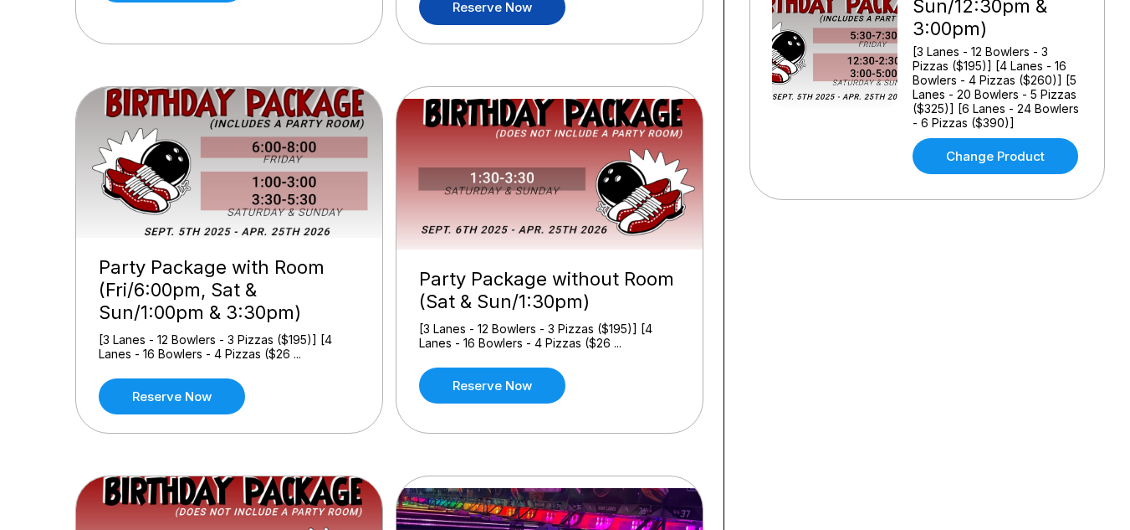
scroll to position [492, 0]
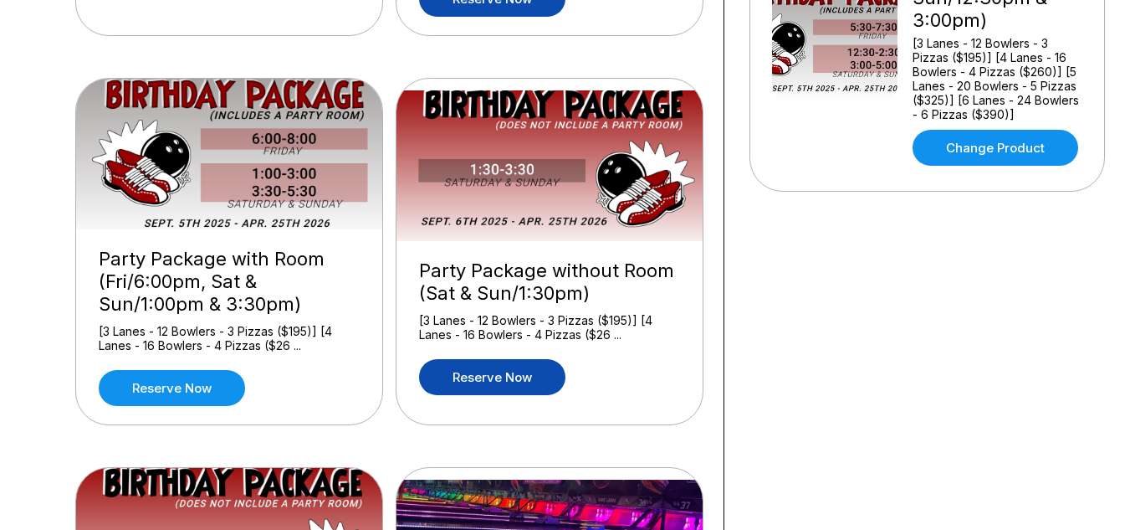
click at [530, 387] on link "Reserve now" at bounding box center [492, 377] width 146 height 36
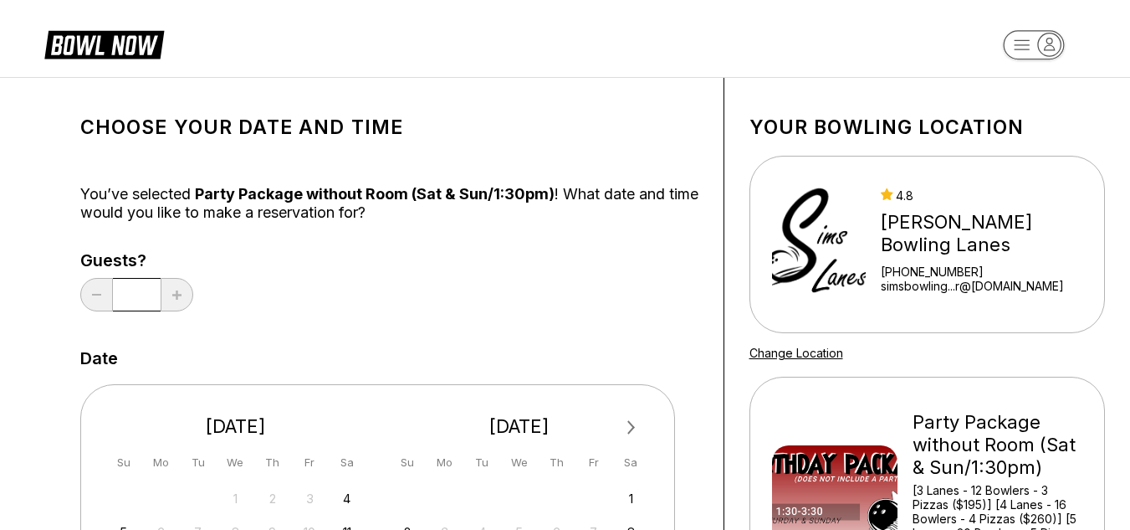
click at [143, 294] on input "*" at bounding box center [137, 294] width 48 height 33
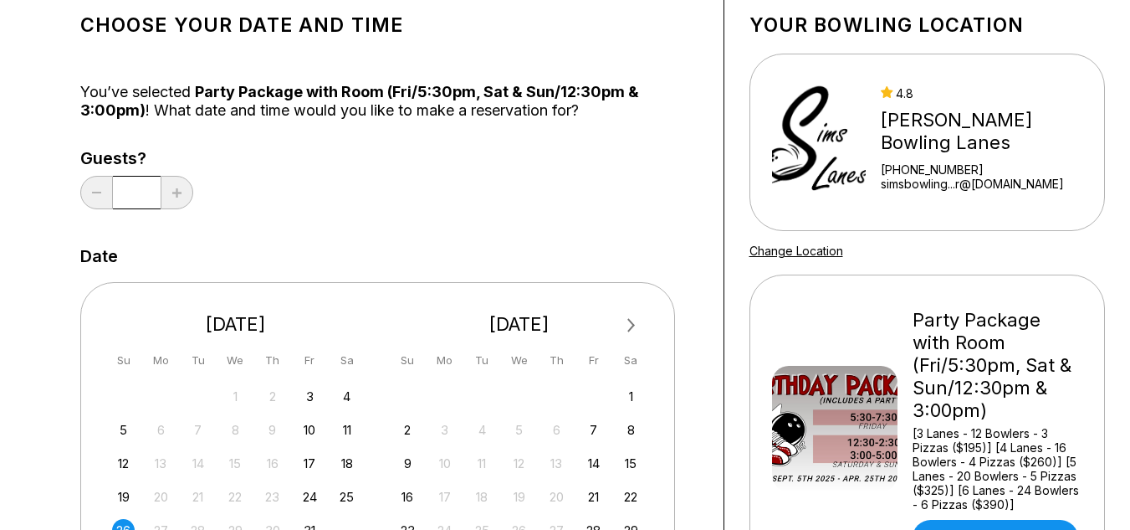
scroll to position [100, 0]
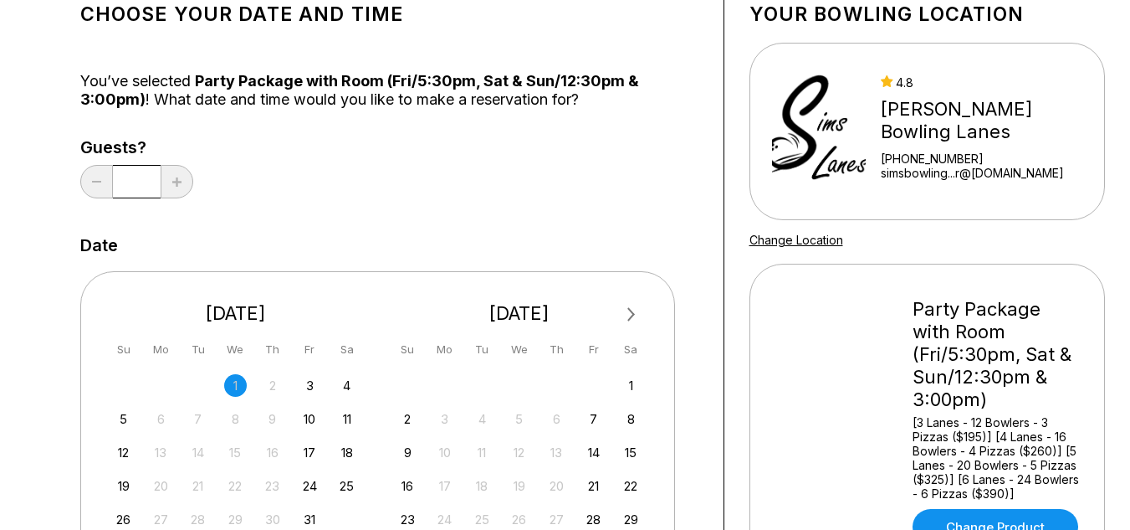
scroll to position [167, 0]
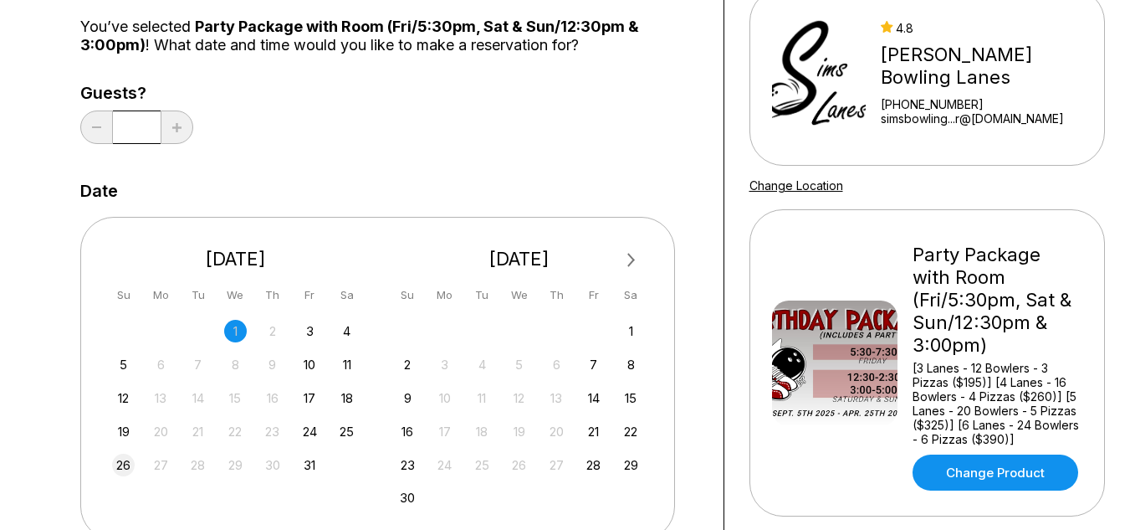
click at [122, 463] on div "26" at bounding box center [123, 464] width 23 height 23
click at [53, 455] on div "Choose your Date and time You’ve selected Party Package with Room (Fri/5:30pm, …" at bounding box center [566, 393] width 1088 height 967
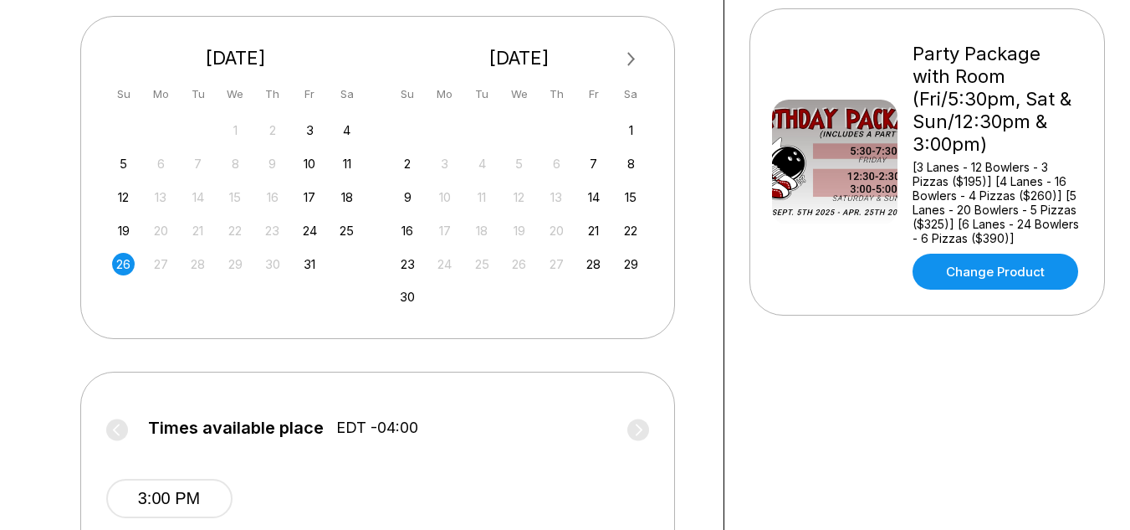
scroll to position [0, 0]
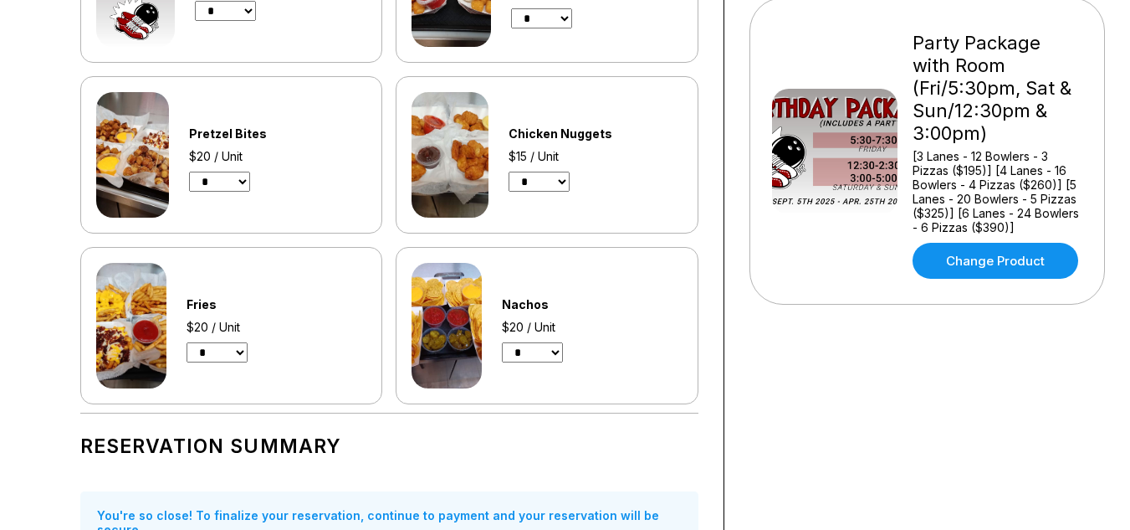
scroll to position [375, 0]
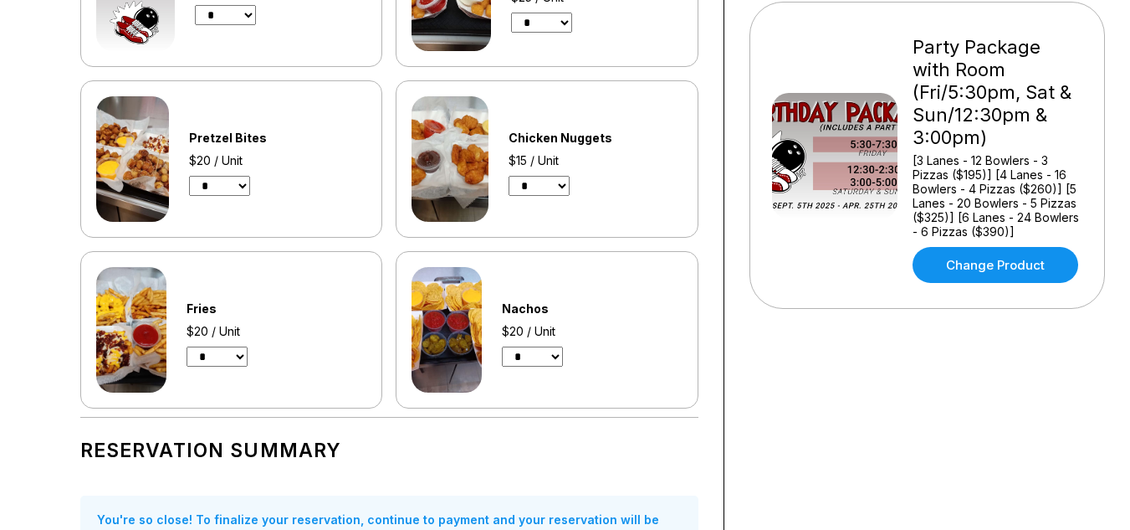
click at [242, 186] on select "* * * *" at bounding box center [219, 186] width 61 height 20
select select "*"
click at [189, 176] on select "* * * *" at bounding box center [219, 186] width 61 height 20
click at [557, 190] on select "* * * *" at bounding box center [539, 186] width 61 height 20
select select "*"
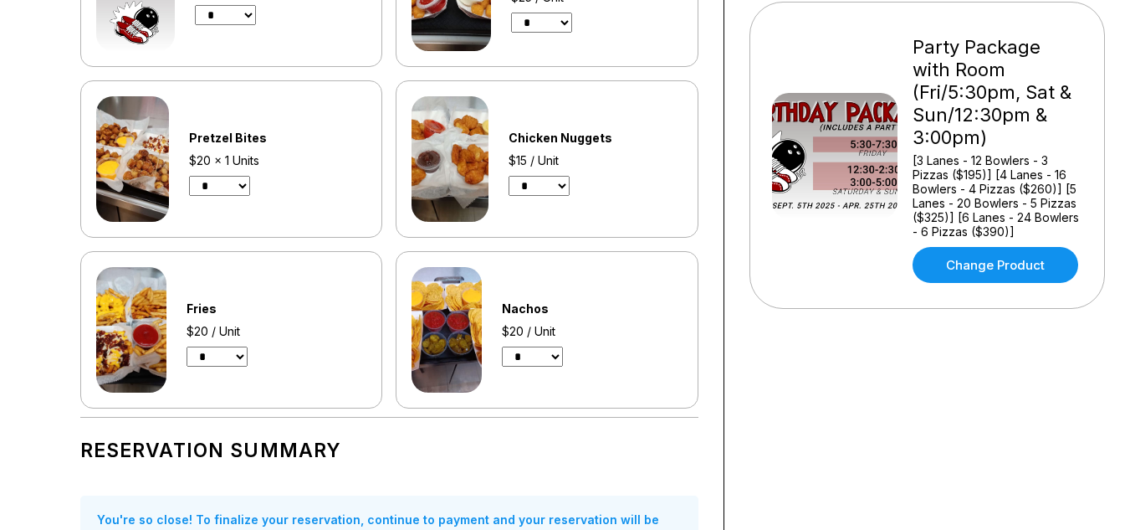
click at [509, 176] on select "* * * *" at bounding box center [539, 186] width 61 height 20
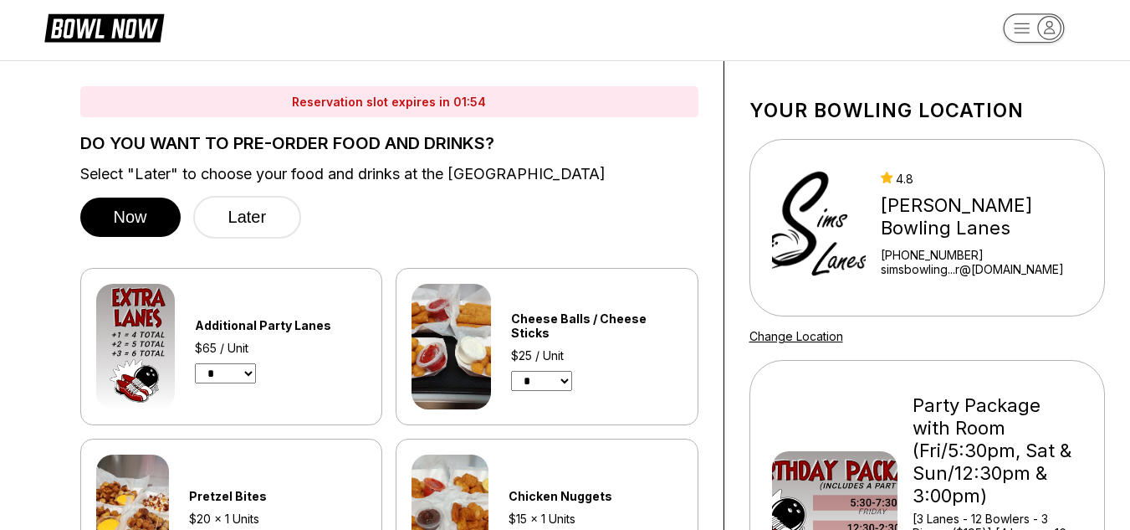
scroll to position [0, 0]
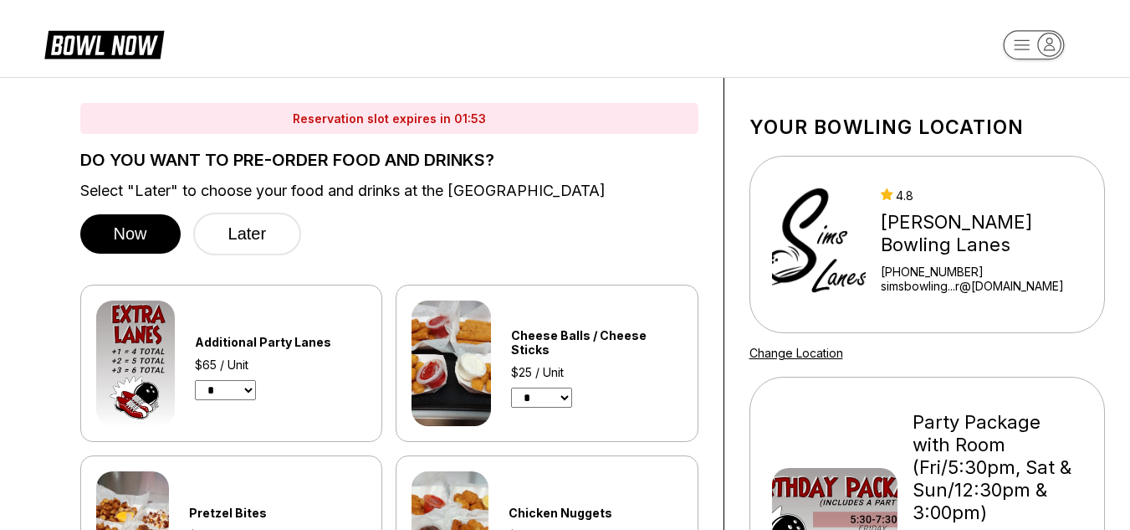
click at [243, 390] on select "* * * *" at bounding box center [225, 390] width 61 height 20
select select "*"
click at [195, 380] on select "* * * *" at bounding box center [225, 390] width 61 height 20
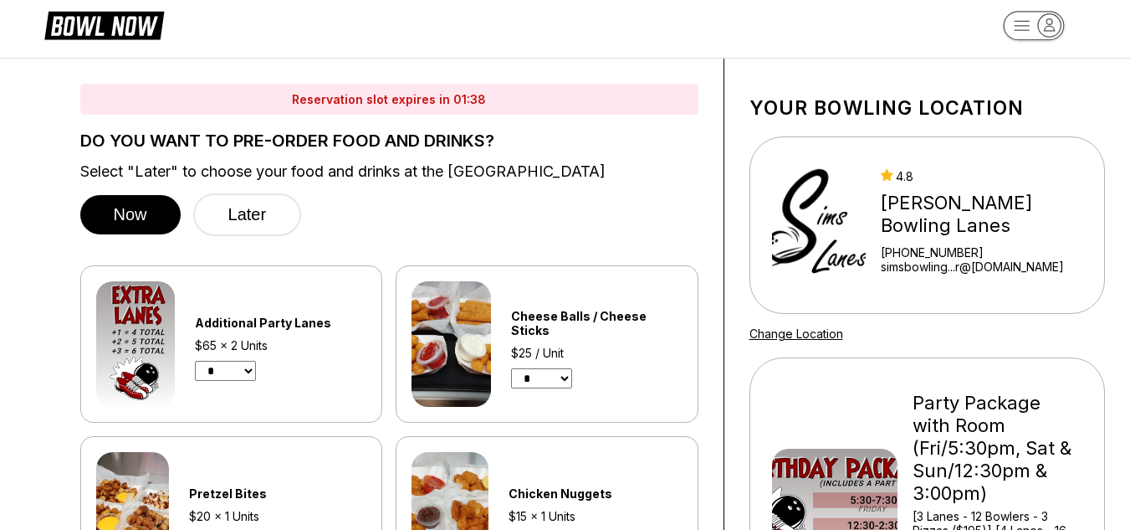
scroll to position [4, 0]
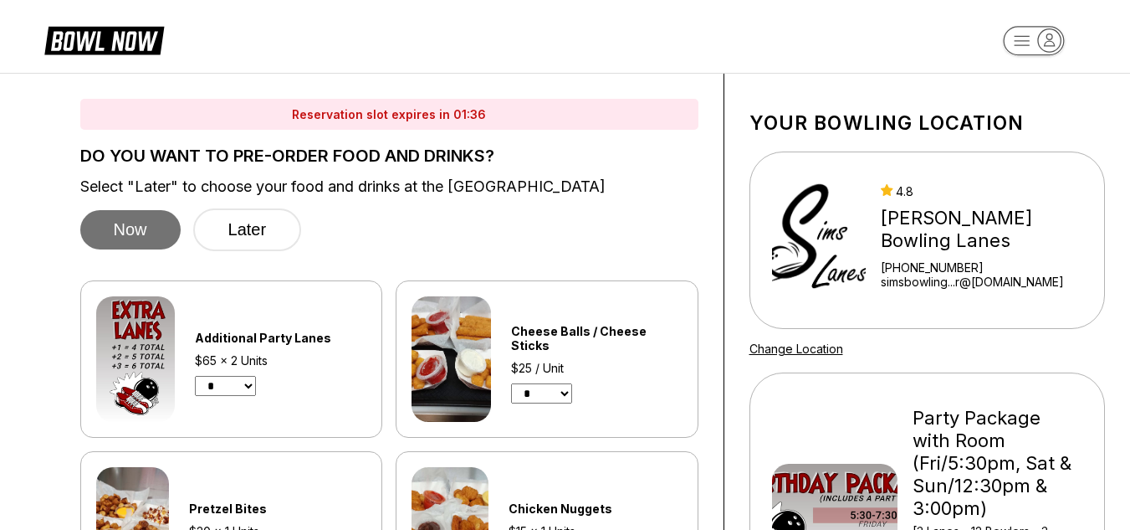
click at [146, 227] on button "Now" at bounding box center [130, 229] width 100 height 39
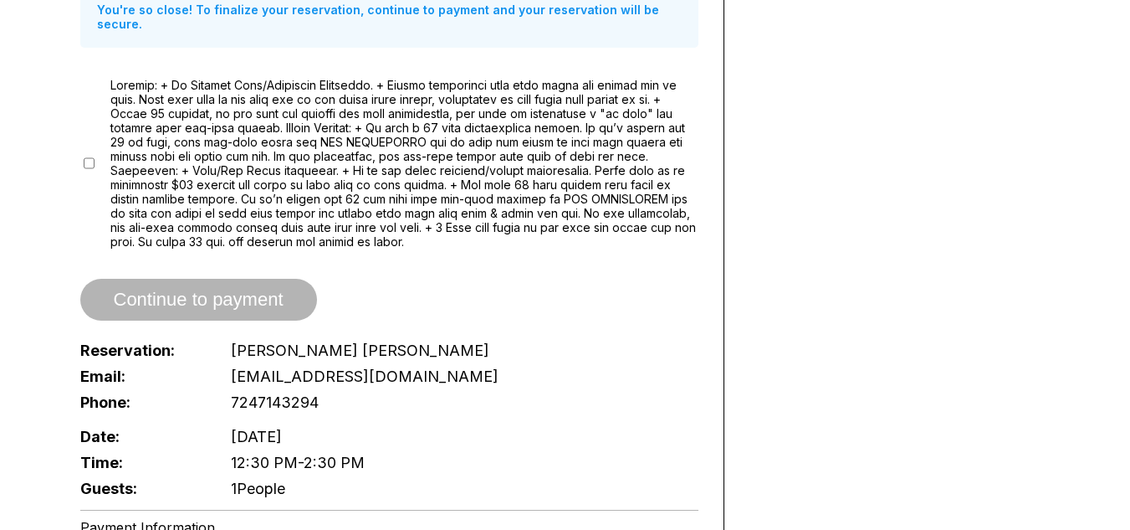
scroll to position [893, 0]
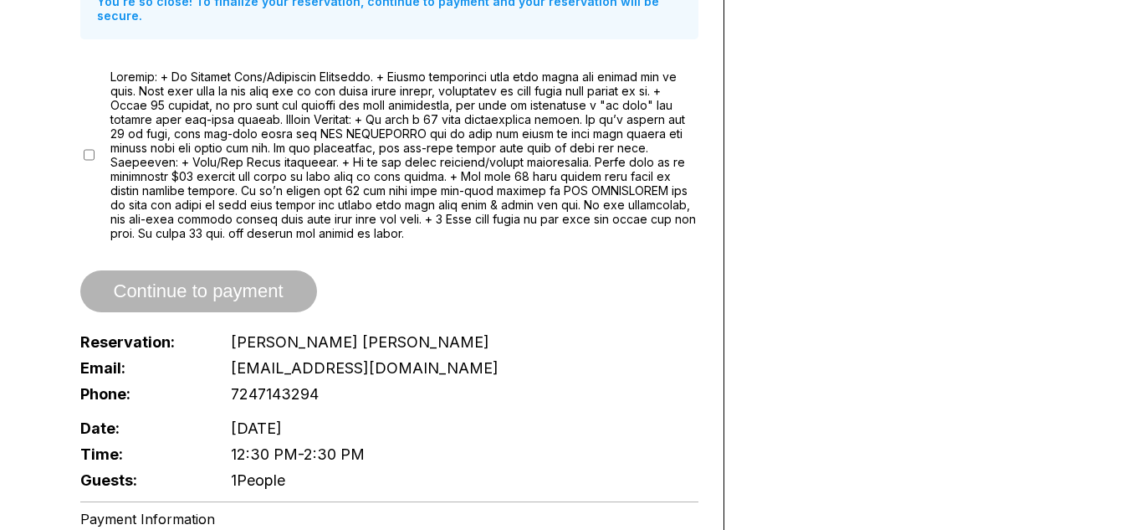
click at [194, 284] on span "Continue to payment" at bounding box center [198, 292] width 237 height 17
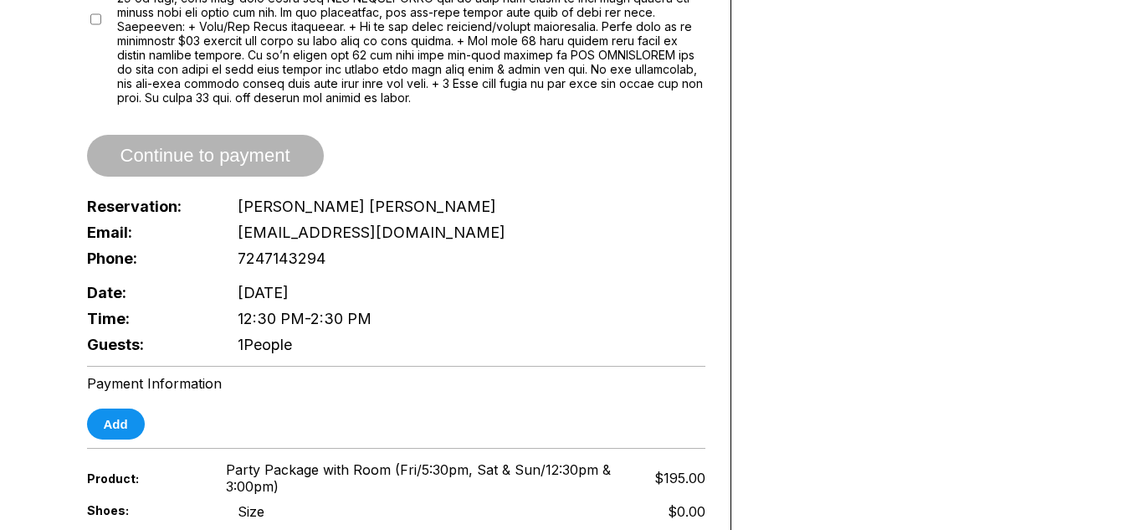
scroll to position [1036, 0]
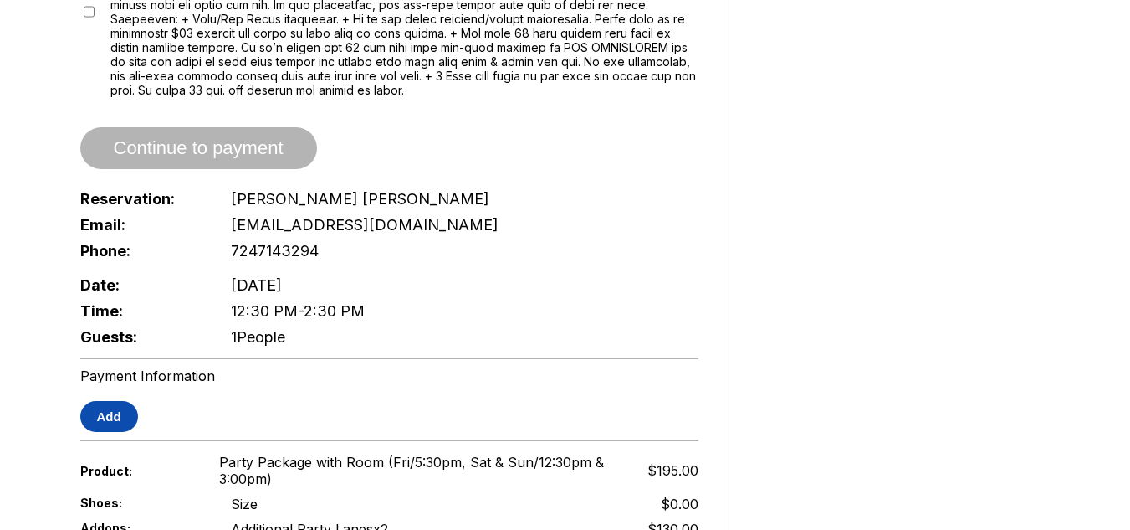
click at [117, 409] on button "Add" at bounding box center [109, 416] width 58 height 31
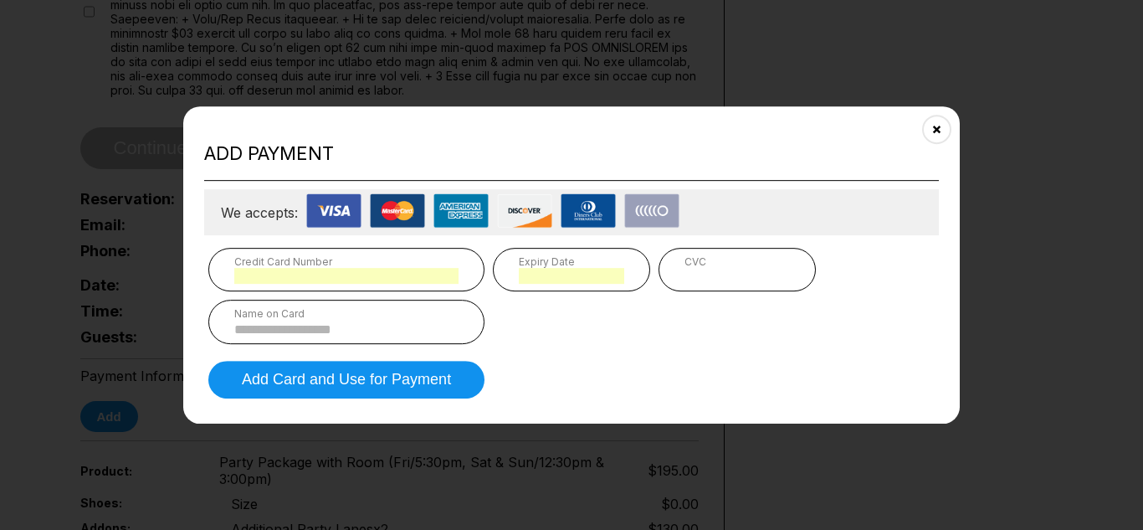
click at [375, 330] on input at bounding box center [346, 329] width 224 height 14
type input "**********"
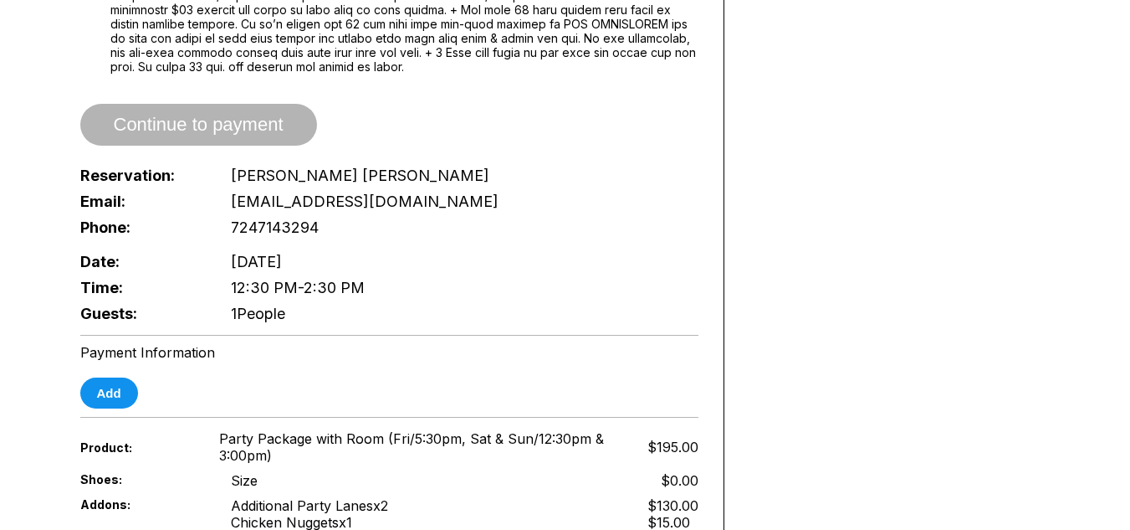
scroll to position [1145, 0]
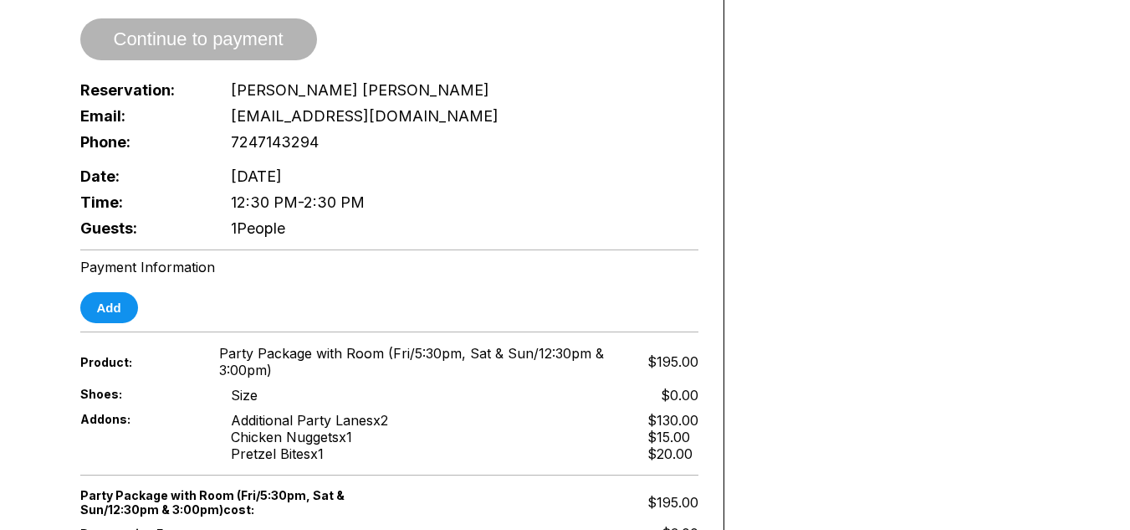
click at [295, 193] on span "12:30 PM - 2:30 PM" at bounding box center [298, 202] width 134 height 18
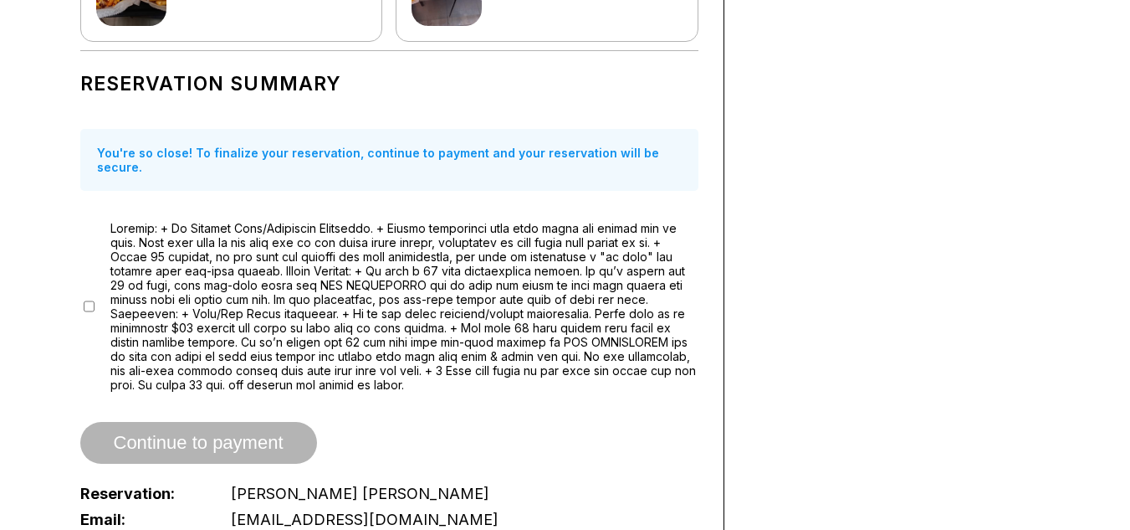
scroll to position [0, 0]
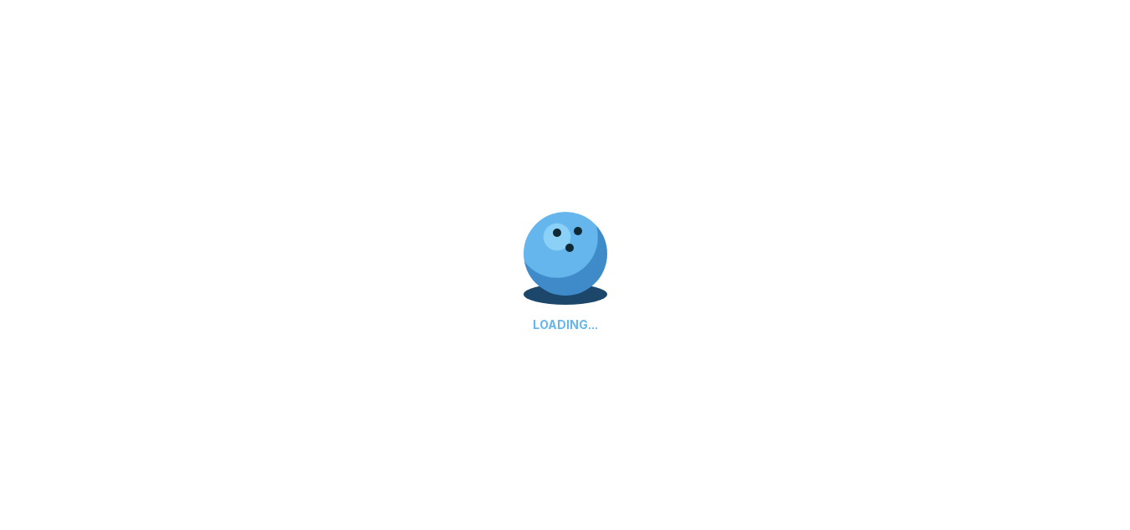
scroll to position [203, 0]
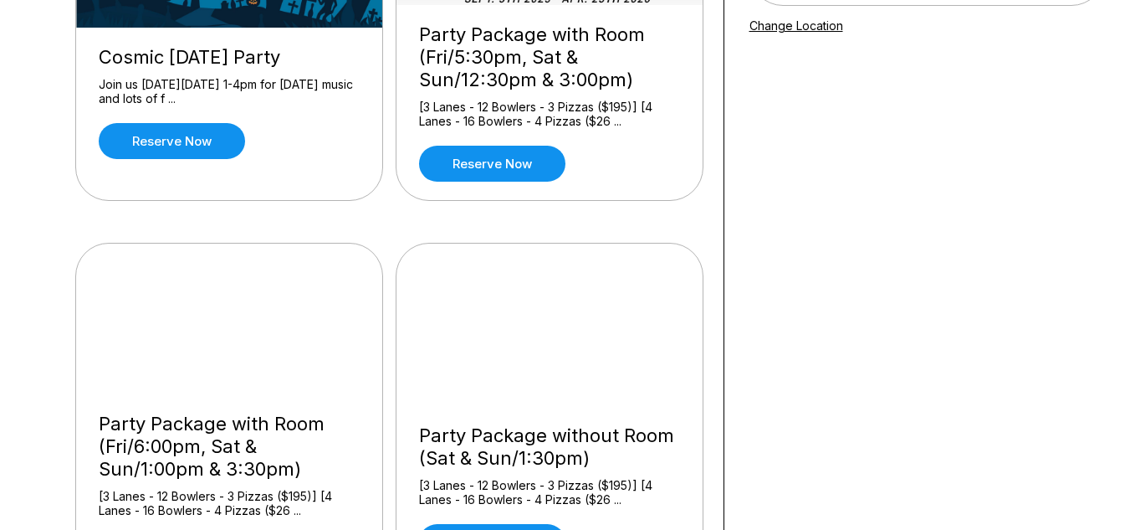
scroll to position [333, 0]
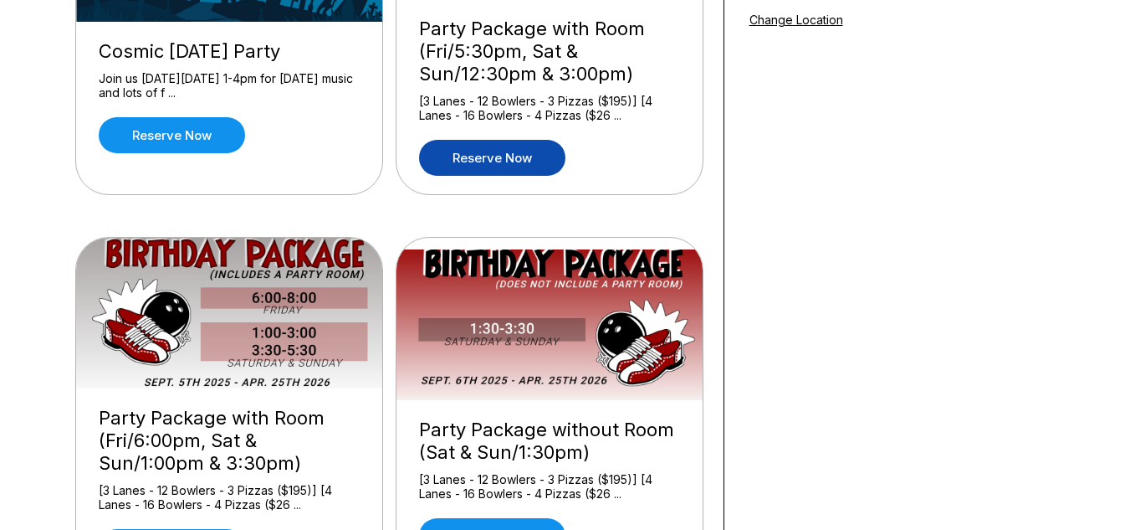
click at [505, 156] on link "Reserve now" at bounding box center [492, 158] width 146 height 36
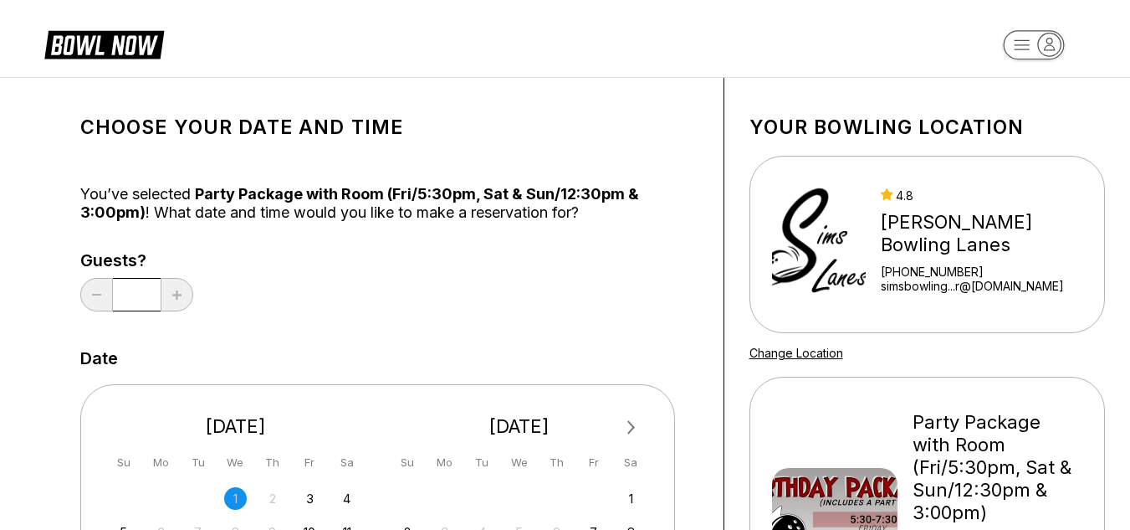
click at [461, 277] on div "Guests? *" at bounding box center [389, 285] width 618 height 69
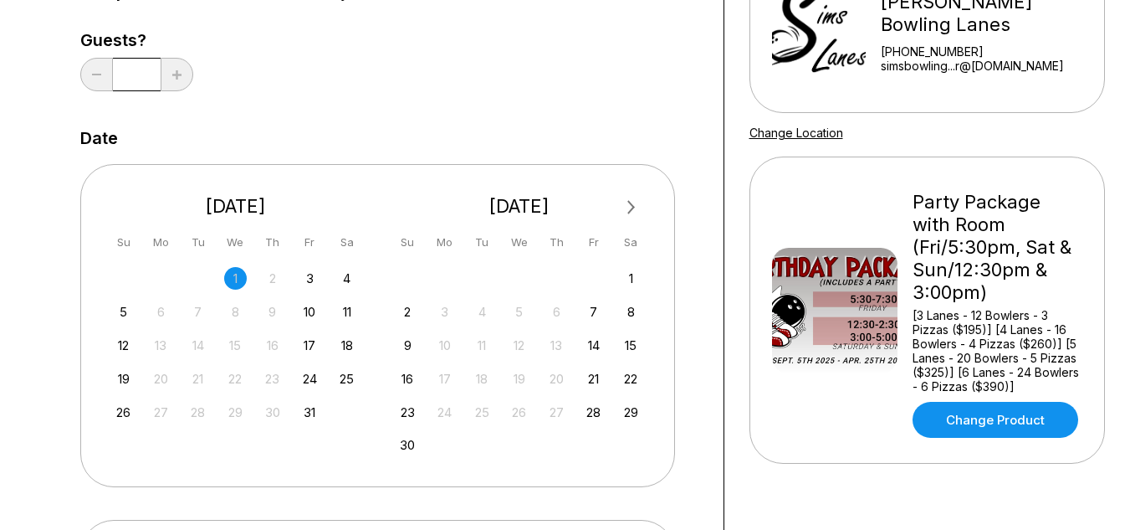
scroll to position [234, 0]
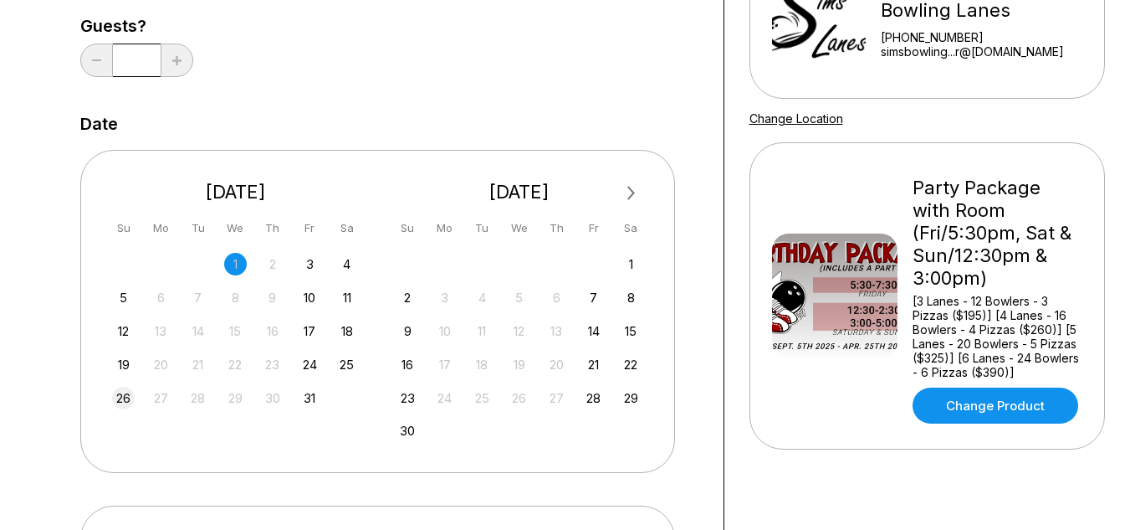
click at [123, 397] on div "26" at bounding box center [123, 398] width 23 height 23
click at [85, 409] on div "Next Month October 2025 Su Mo Tu We Th Fr Sa 28 29 30 1 2 3 4 5 6 7 8 9 10 11 1…" at bounding box center [377, 311] width 595 height 322
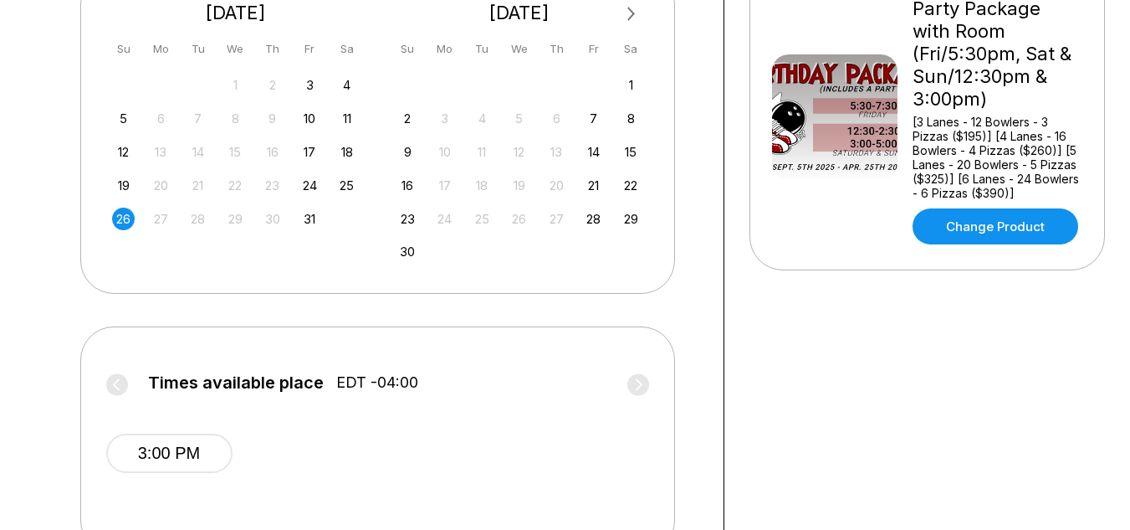
scroll to position [435, 0]
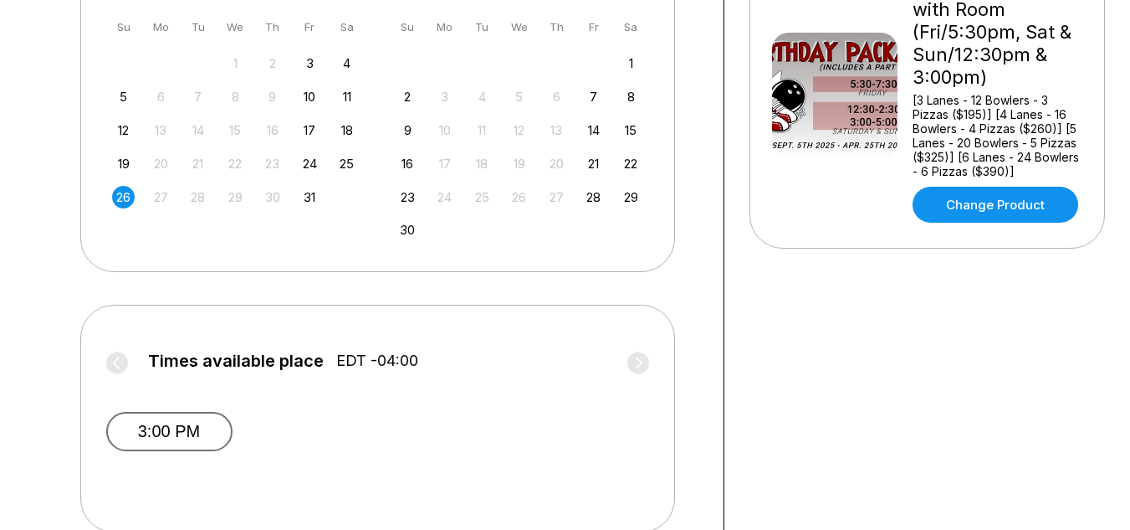
click at [143, 428] on button "3:00 PM" at bounding box center [169, 431] width 126 height 39
click at [143, 428] on button "3:00 PM" at bounding box center [169, 430] width 126 height 36
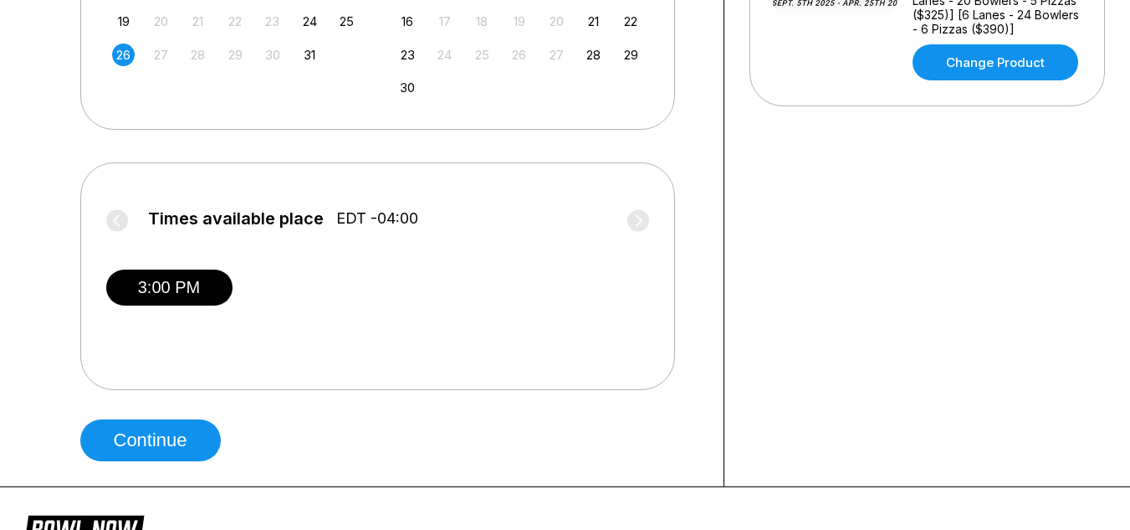
scroll to position [585, 0]
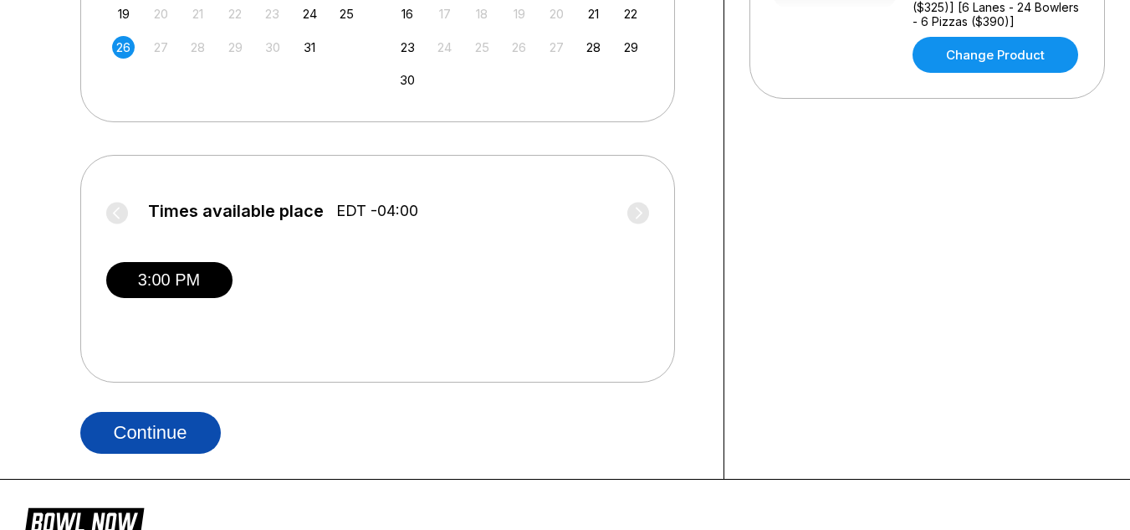
click at [144, 433] on button "Continue" at bounding box center [150, 433] width 141 height 42
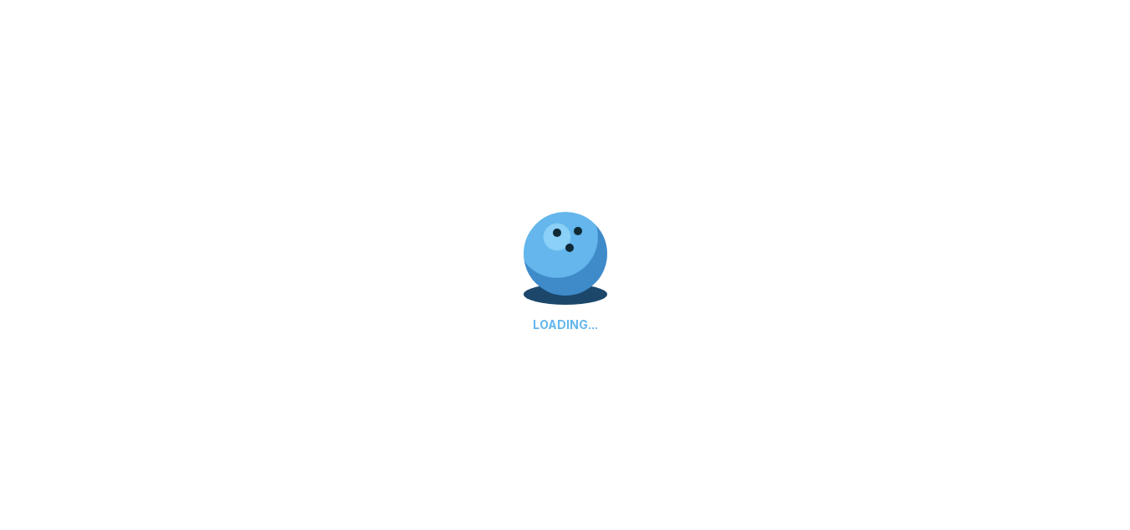
scroll to position [105, 0]
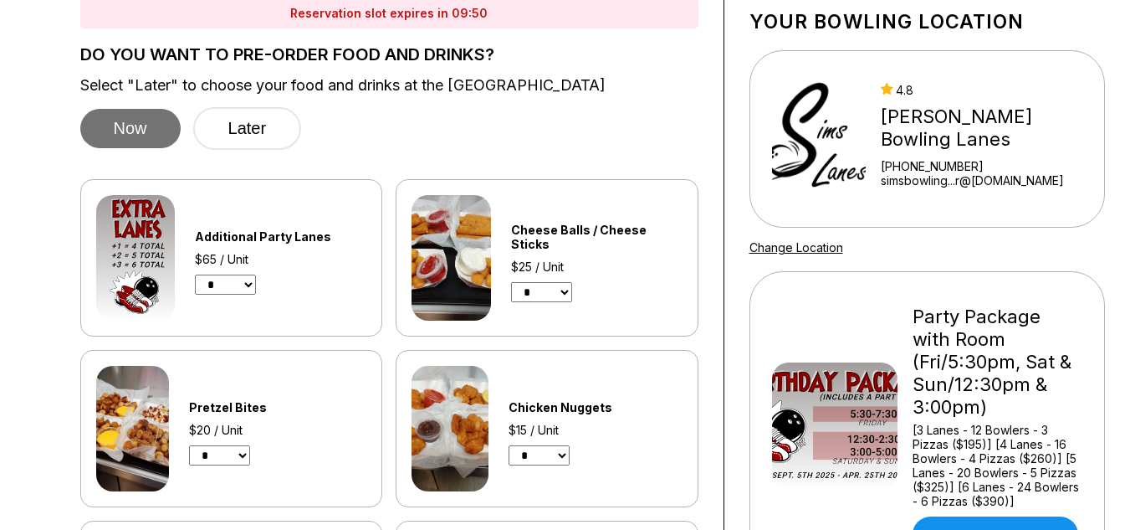
click at [115, 141] on button "Now" at bounding box center [130, 128] width 100 height 39
click at [238, 283] on select "* * * *" at bounding box center [225, 284] width 61 height 20
select select "*"
click at [195, 274] on select "* * * *" at bounding box center [225, 284] width 61 height 20
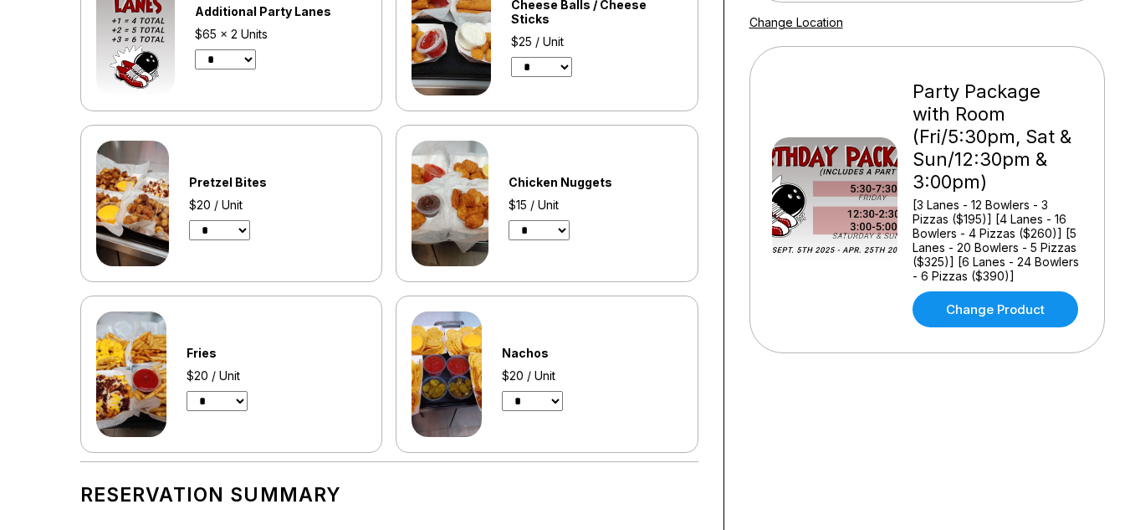
scroll to position [342, 0]
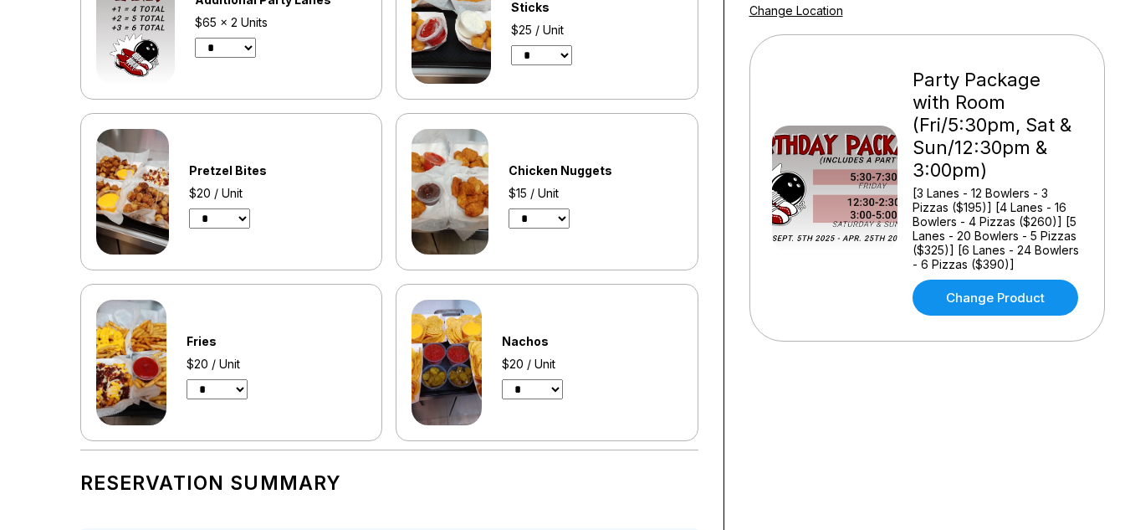
click at [244, 215] on select "* * * *" at bounding box center [219, 218] width 61 height 20
select select "*"
click at [189, 208] on select "* * * *" at bounding box center [219, 218] width 61 height 20
click at [558, 217] on select "* * * *" at bounding box center [539, 218] width 61 height 20
select select "*"
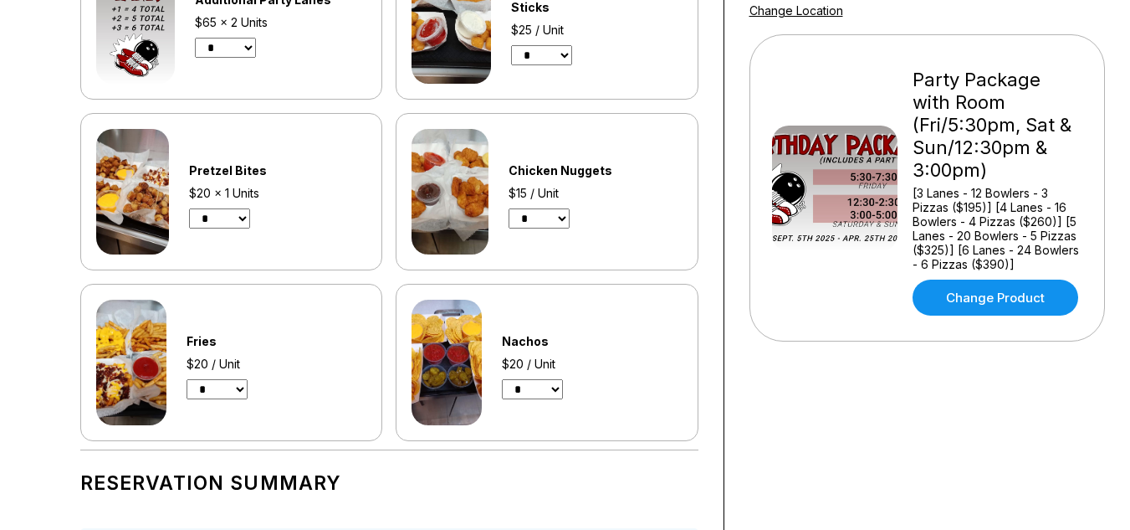
click at [509, 208] on select "* * * *" at bounding box center [539, 218] width 61 height 20
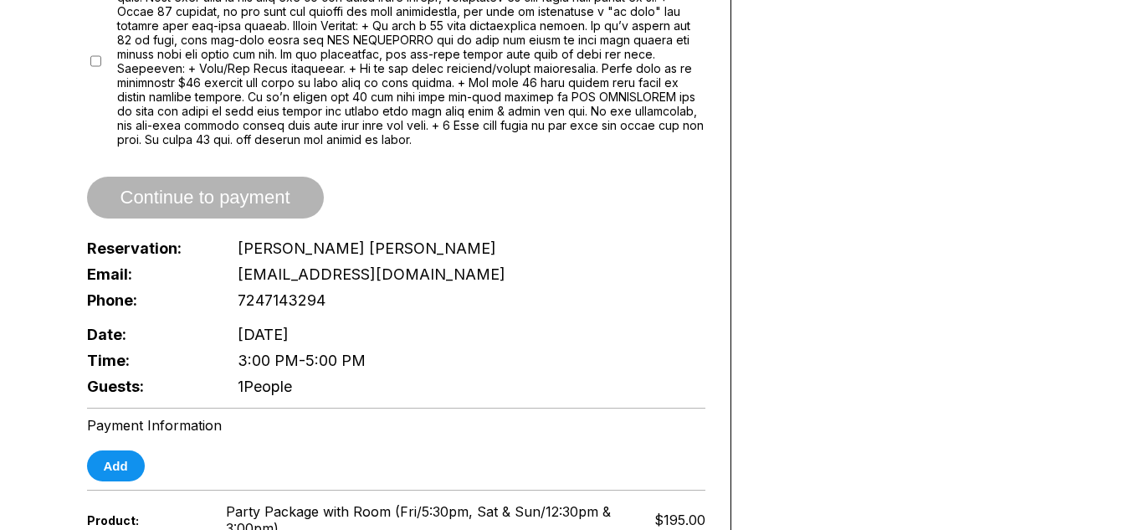
scroll to position [1002, 0]
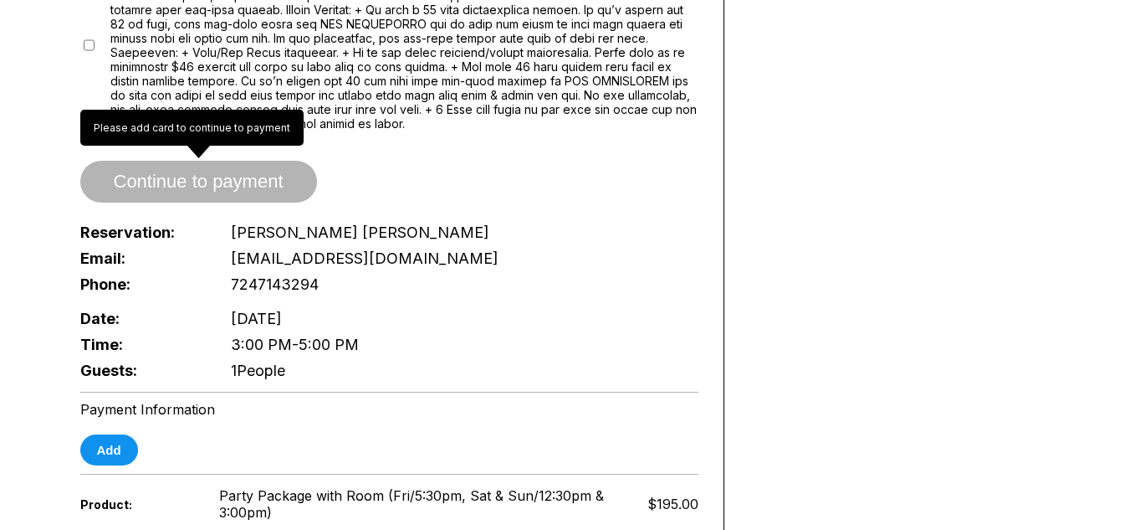
click at [197, 174] on span "Continue to payment" at bounding box center [198, 182] width 237 height 17
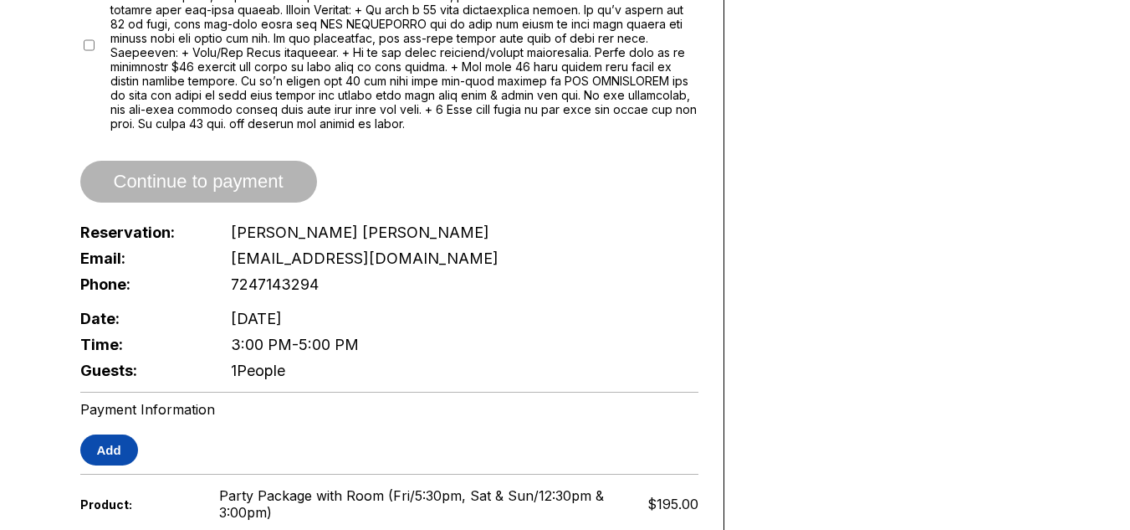
click at [120, 434] on button "Add" at bounding box center [109, 449] width 58 height 31
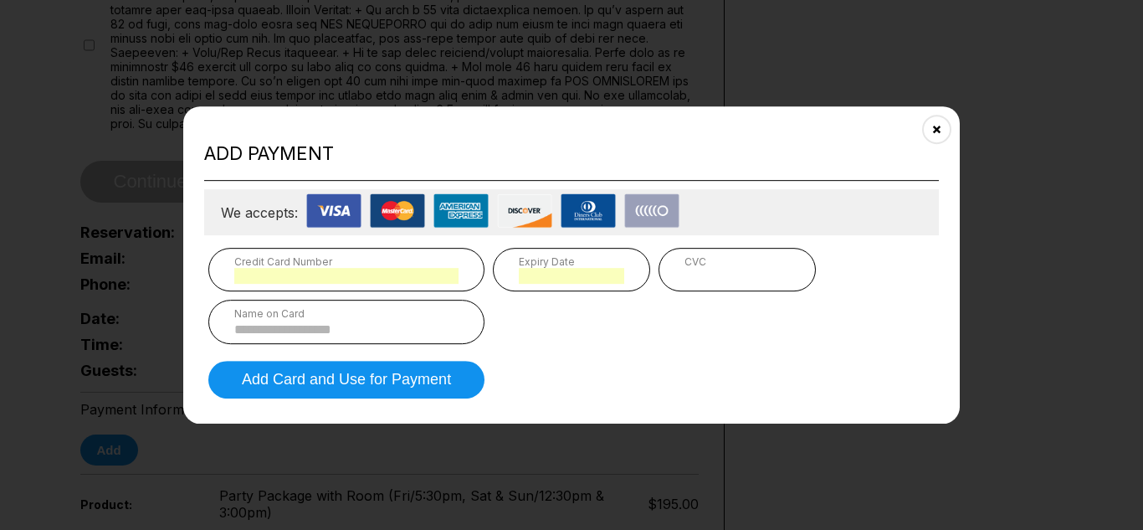
click at [368, 323] on input at bounding box center [346, 329] width 224 height 14
type input "**********"
type input "*"
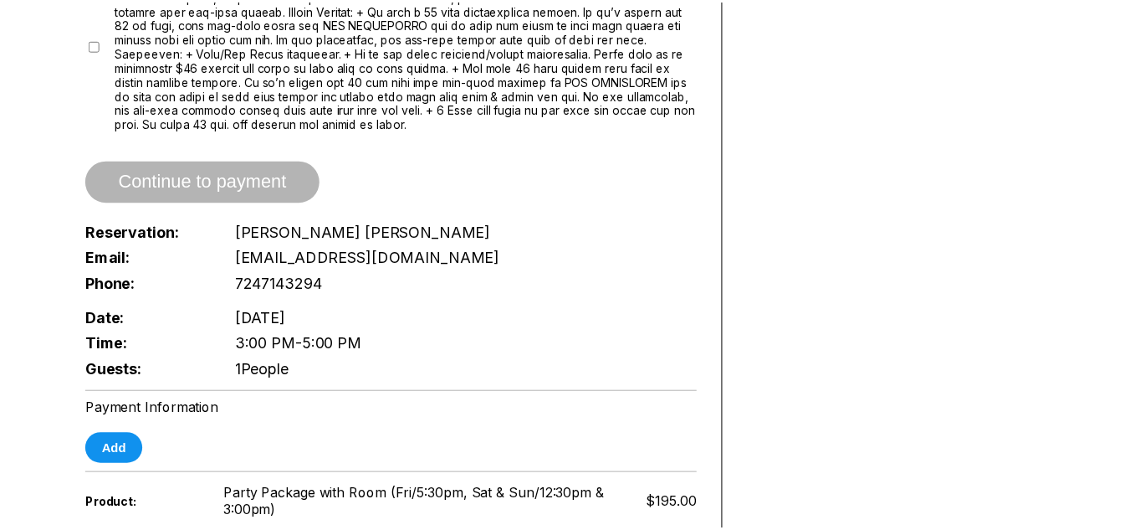
scroll to position [581, 0]
